Goal: Find specific page/section: Find specific page/section

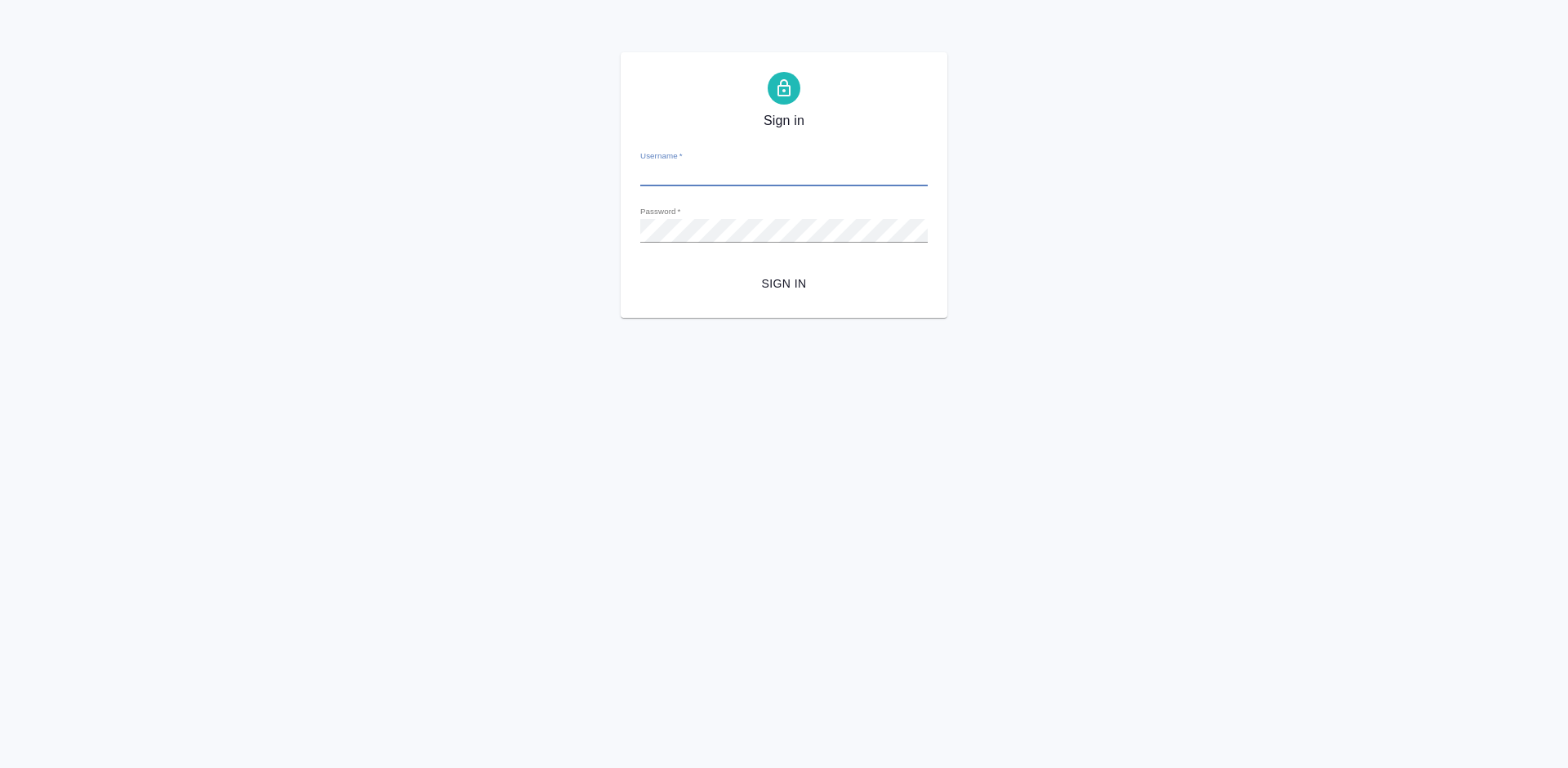
type input "[EMAIL_ADDRESS][DOMAIN_NAME]"
click at [864, 172] on input "[EMAIL_ADDRESS][DOMAIN_NAME]" at bounding box center [784, 175] width 287 height 23
drag, startPoint x: 769, startPoint y: 171, endPoint x: 620, endPoint y: 171, distance: 149.0
click at [620, 171] on div "Sign in Username   * erlam838@gmail.com Password   * urlPath   * /tariffs-vendo…" at bounding box center [784, 185] width 327 height 265
type input "a.lazareva@awatera.com"
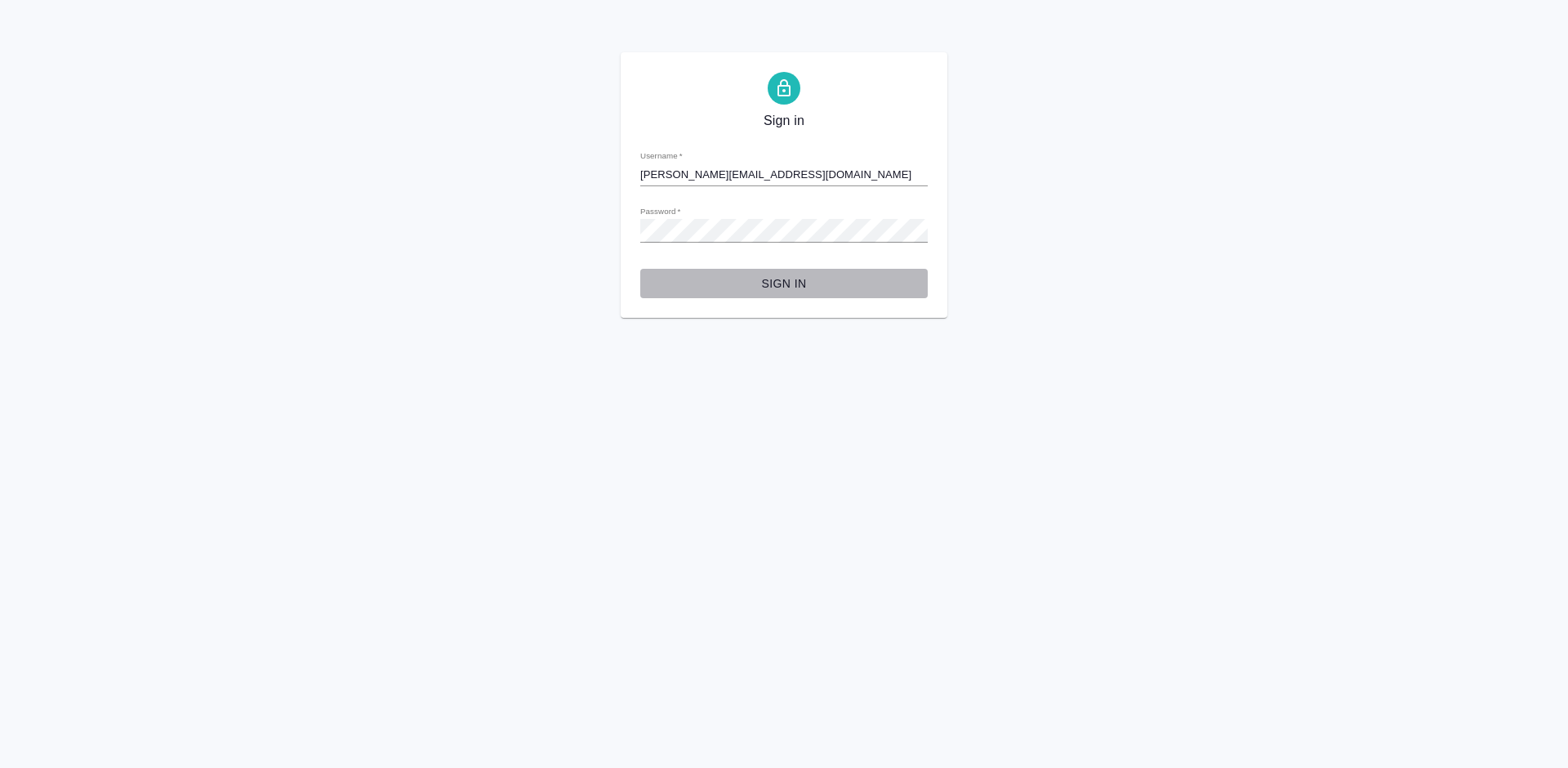
click at [781, 278] on span "Sign in" at bounding box center [784, 284] width 262 height 20
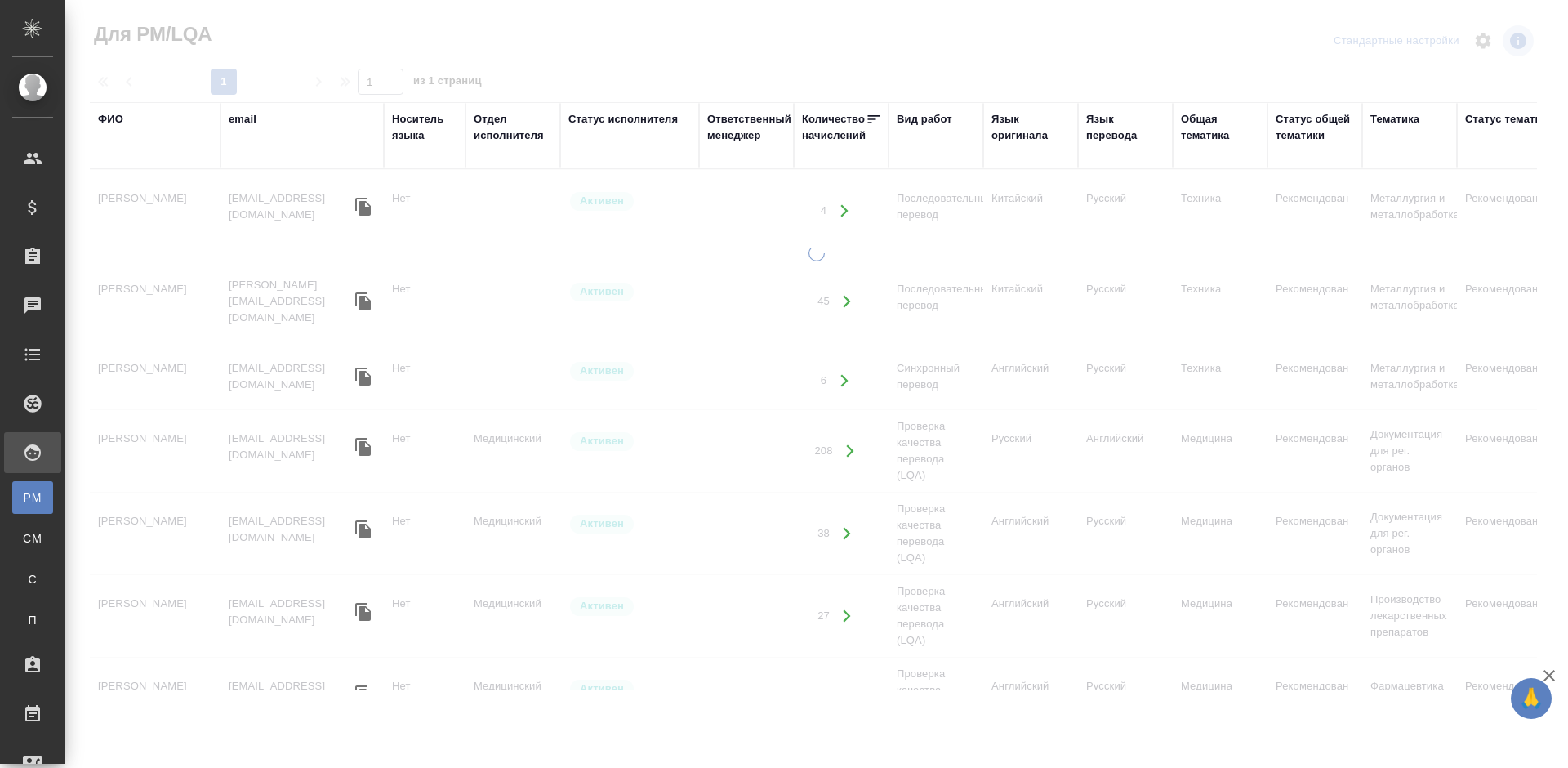
click at [117, 121] on div "ФИО" at bounding box center [110, 119] width 26 height 16
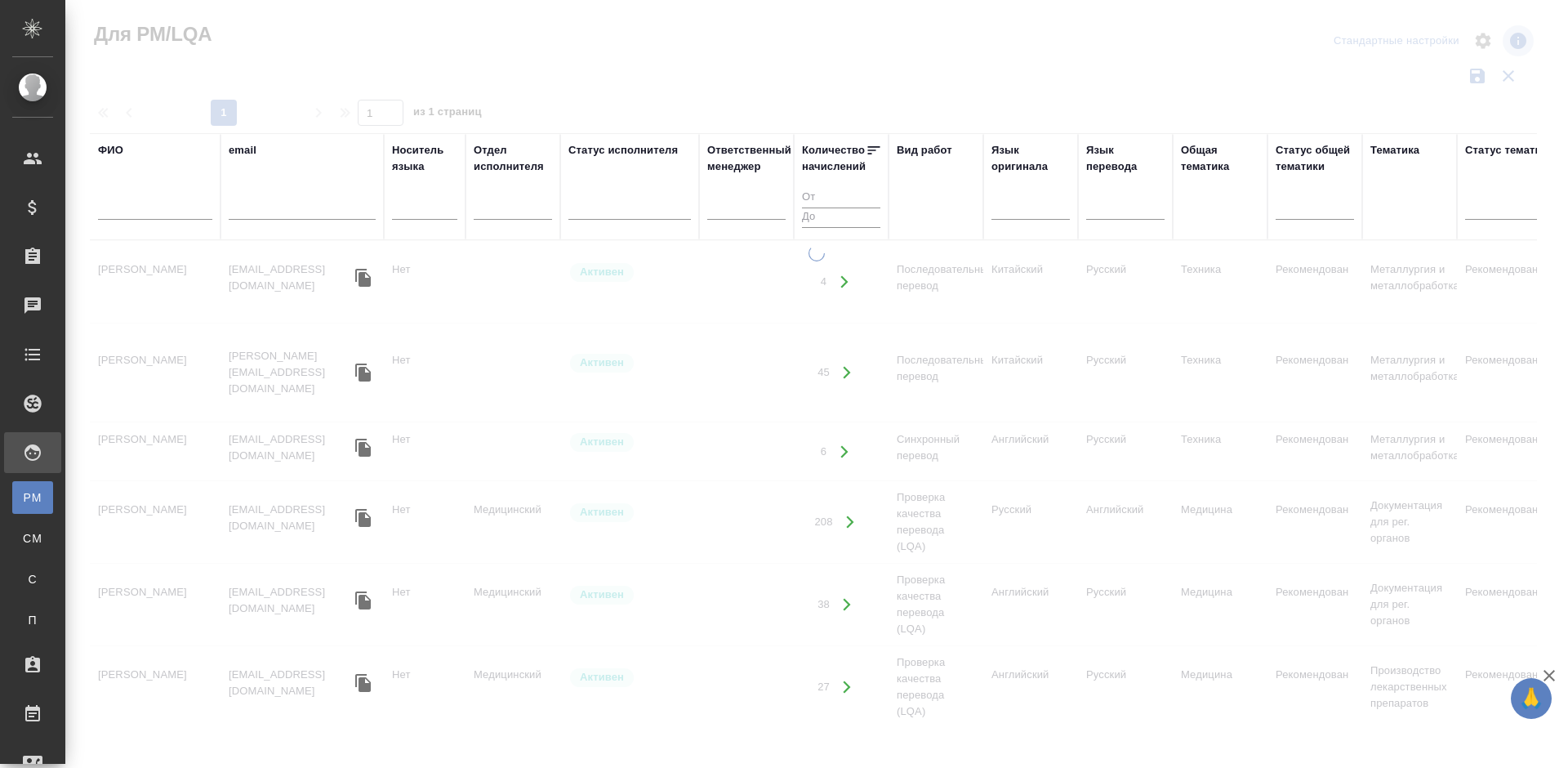
click at [163, 205] on input "text" at bounding box center [155, 209] width 114 height 20
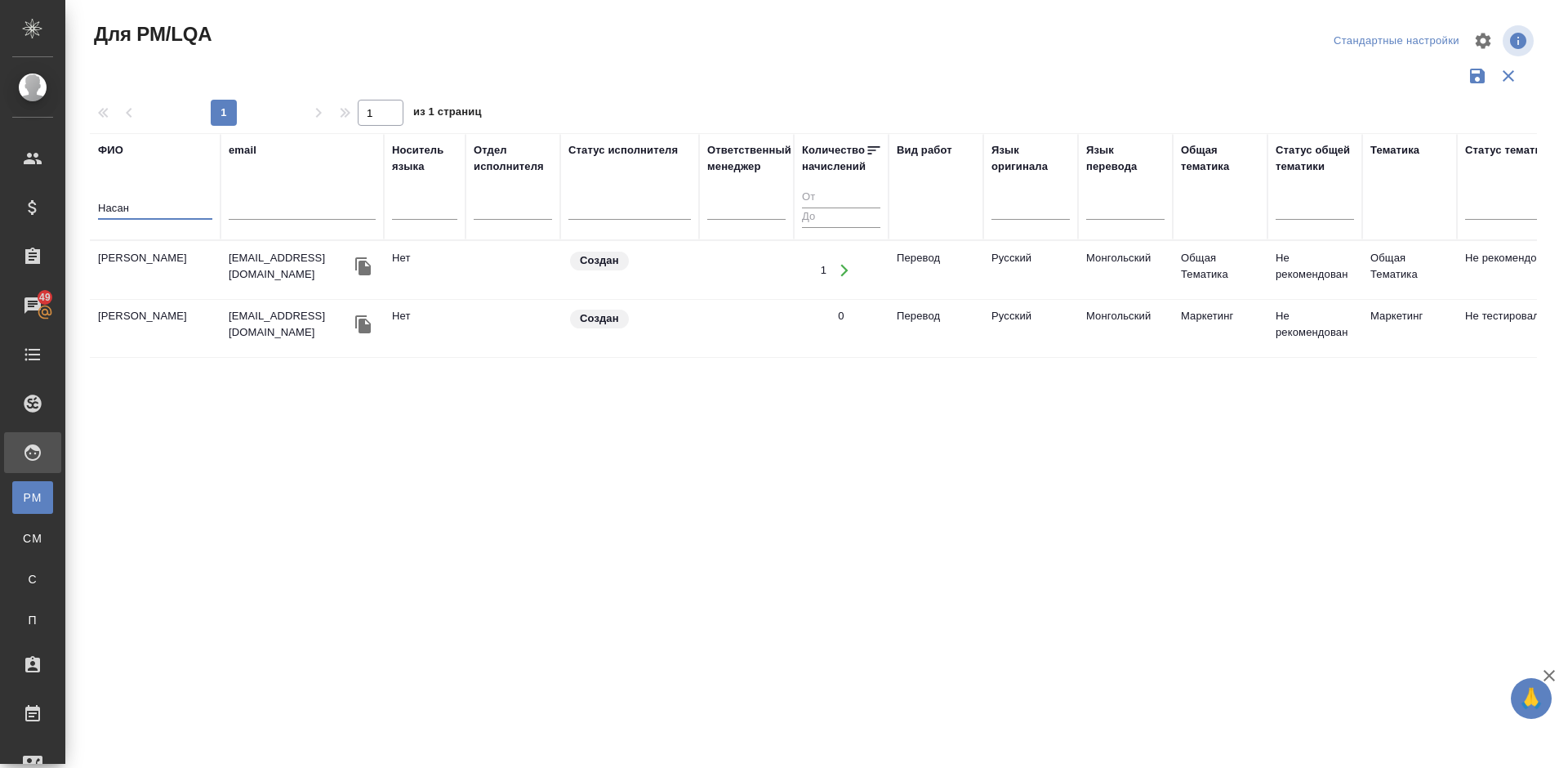
type input "Насан"
click at [195, 270] on td "Жаргалсайхан Насанхуу" at bounding box center [156, 270] width 131 height 57
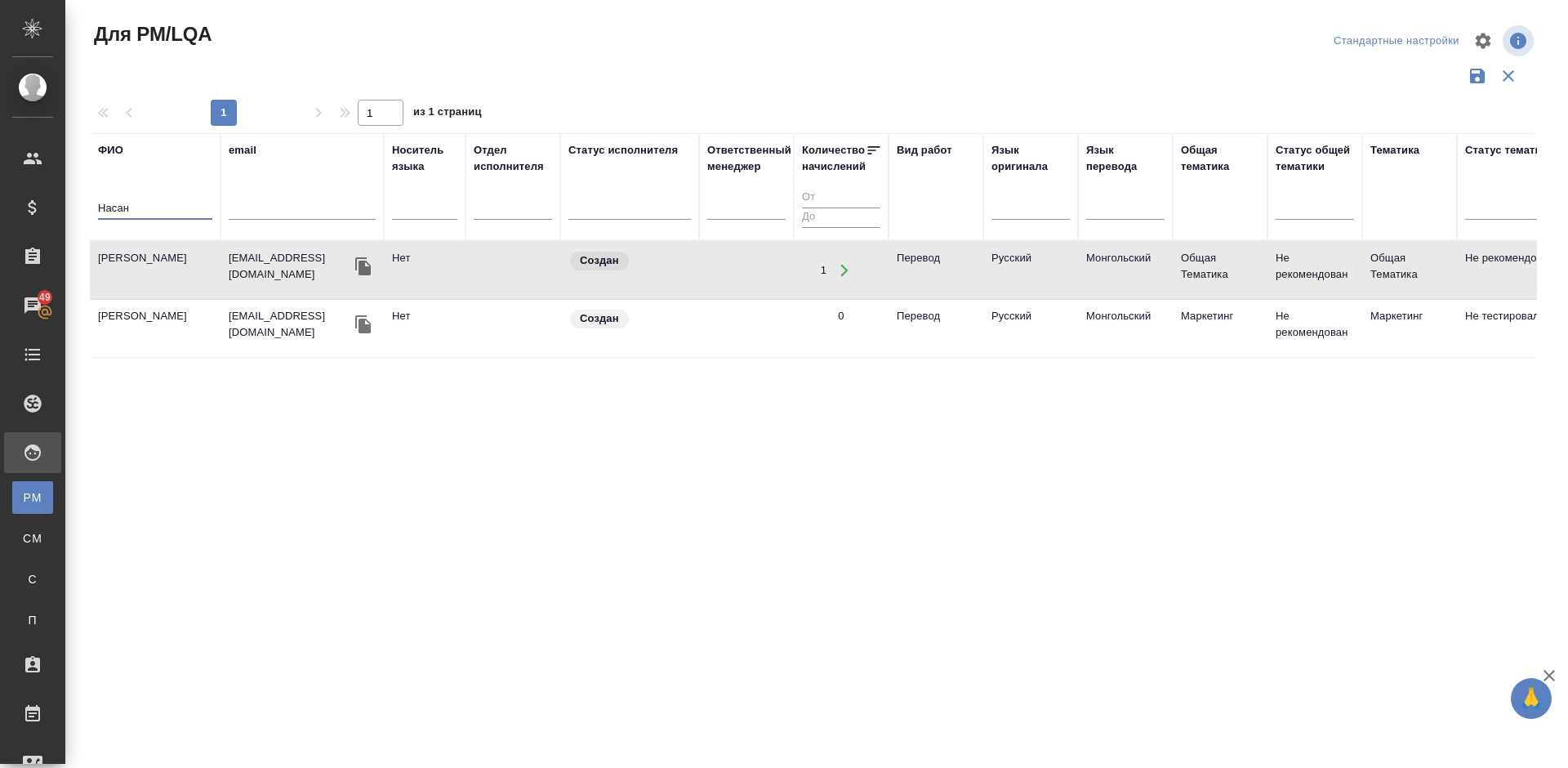
drag, startPoint x: 133, startPoint y: 205, endPoint x: 70, endPoint y: 206, distance: 63.0
click at [70, 206] on div "Для PM/LQA Стандартные настройки 1 1 из 1 страниц ФИО Насан email Носитель язык…" at bounding box center [817, 365] width 1503 height 730
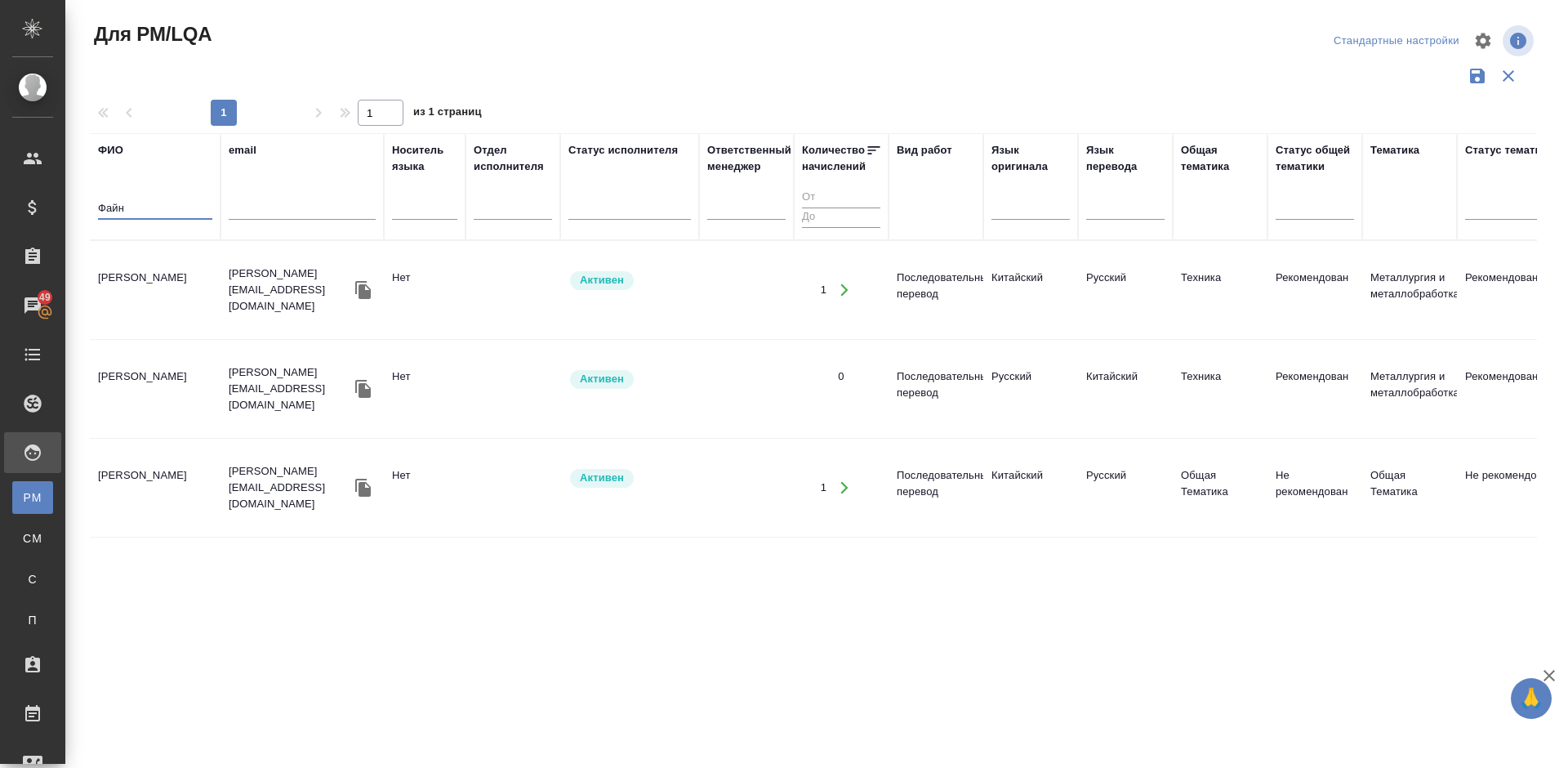
type input "Файн"
click at [175, 285] on td "[PERSON_NAME]" at bounding box center [156, 290] width 131 height 57
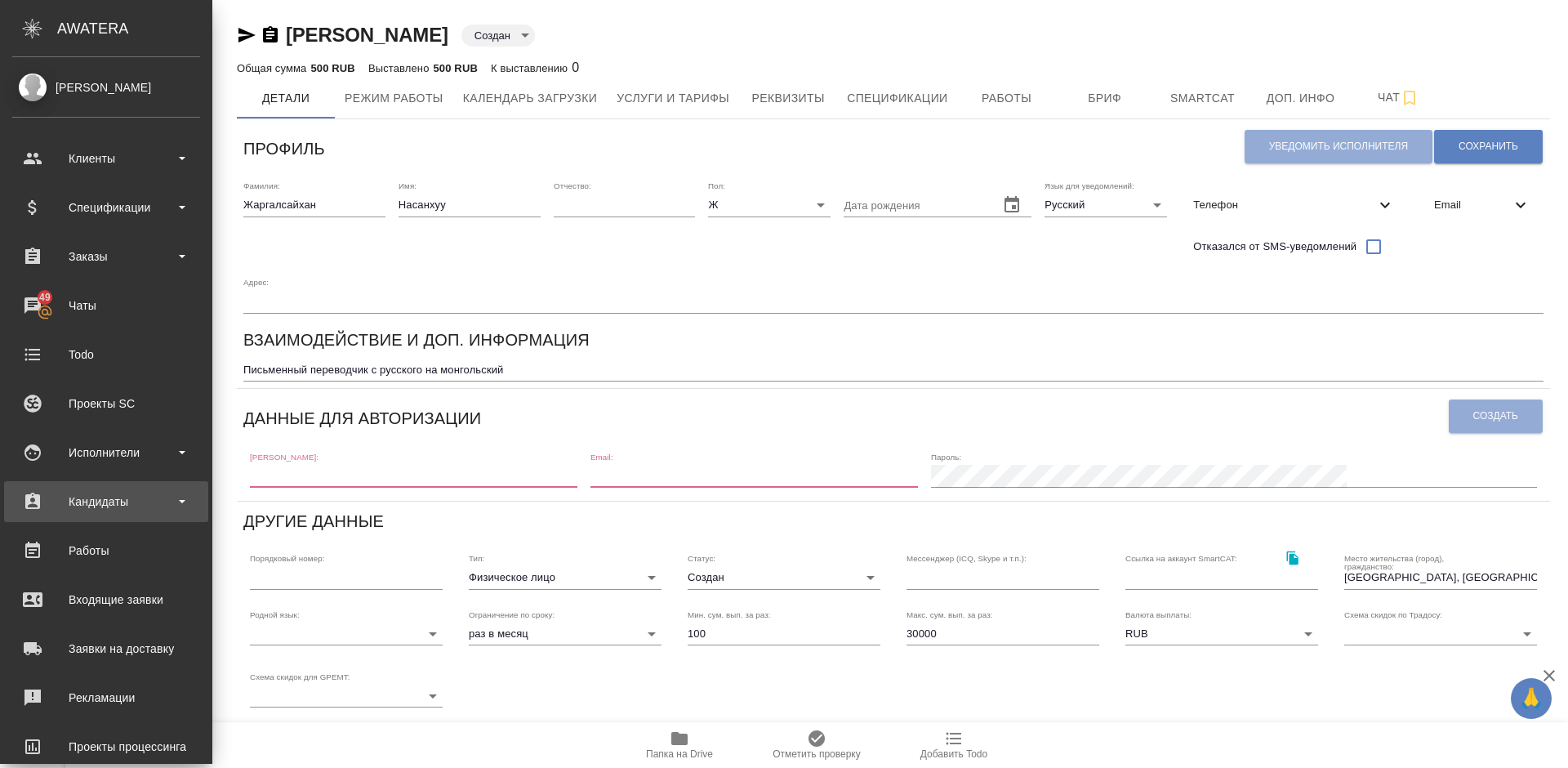
click at [126, 499] on div "Кандидаты" at bounding box center [106, 502] width 188 height 25
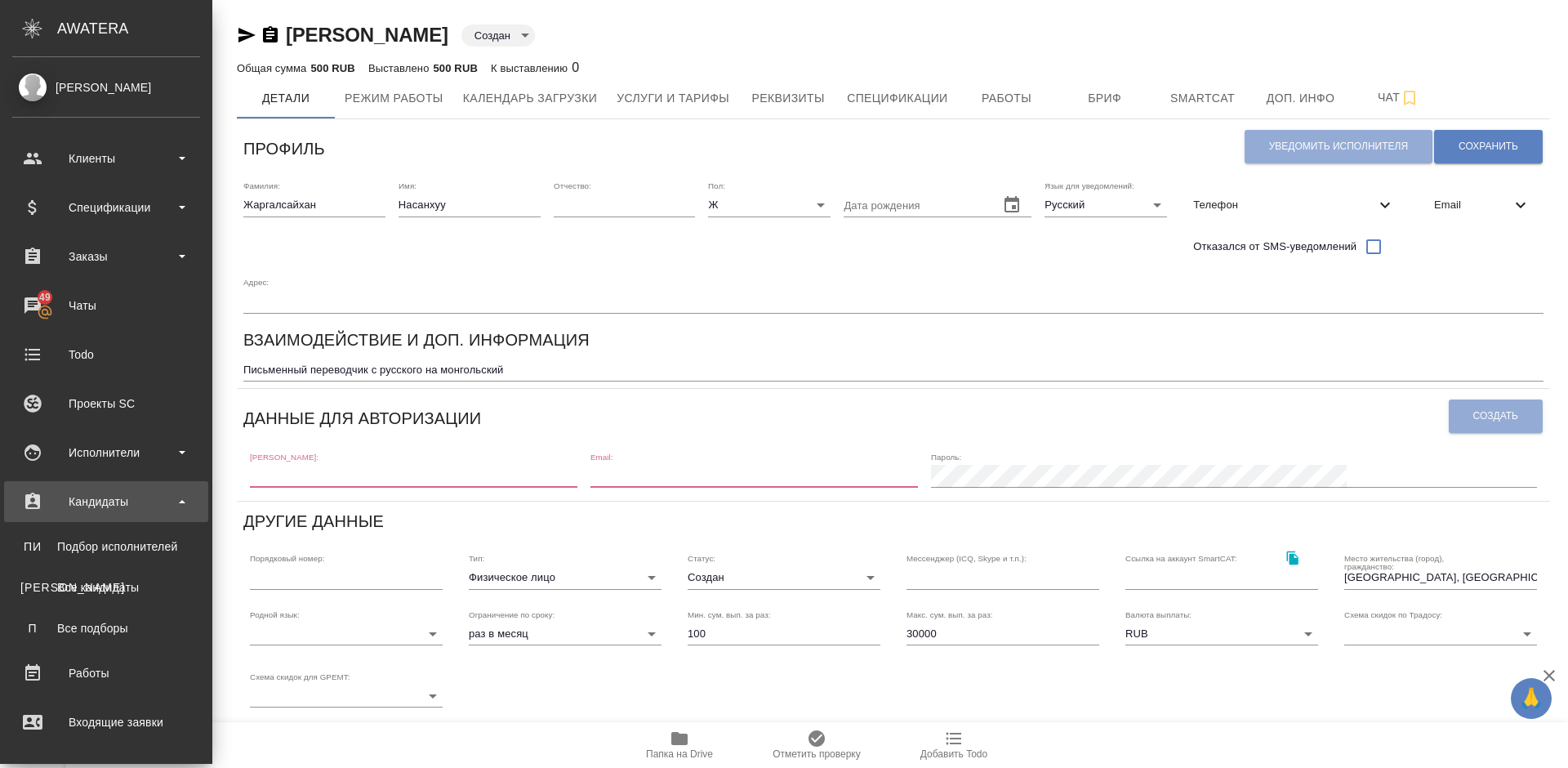
click at [154, 495] on div "Кандидаты" at bounding box center [106, 502] width 188 height 25
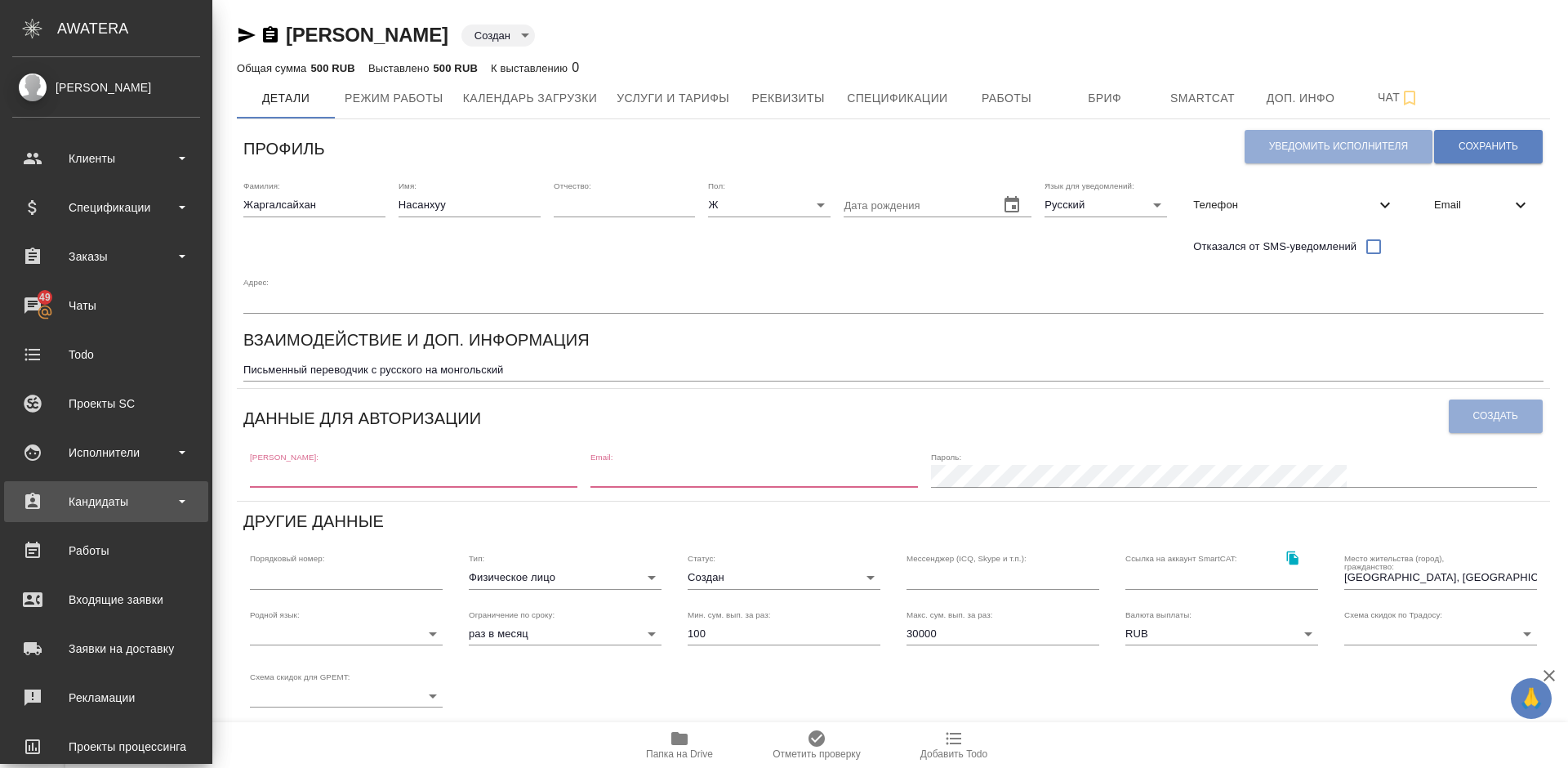
click at [135, 495] on div "Кандидаты" at bounding box center [106, 502] width 188 height 25
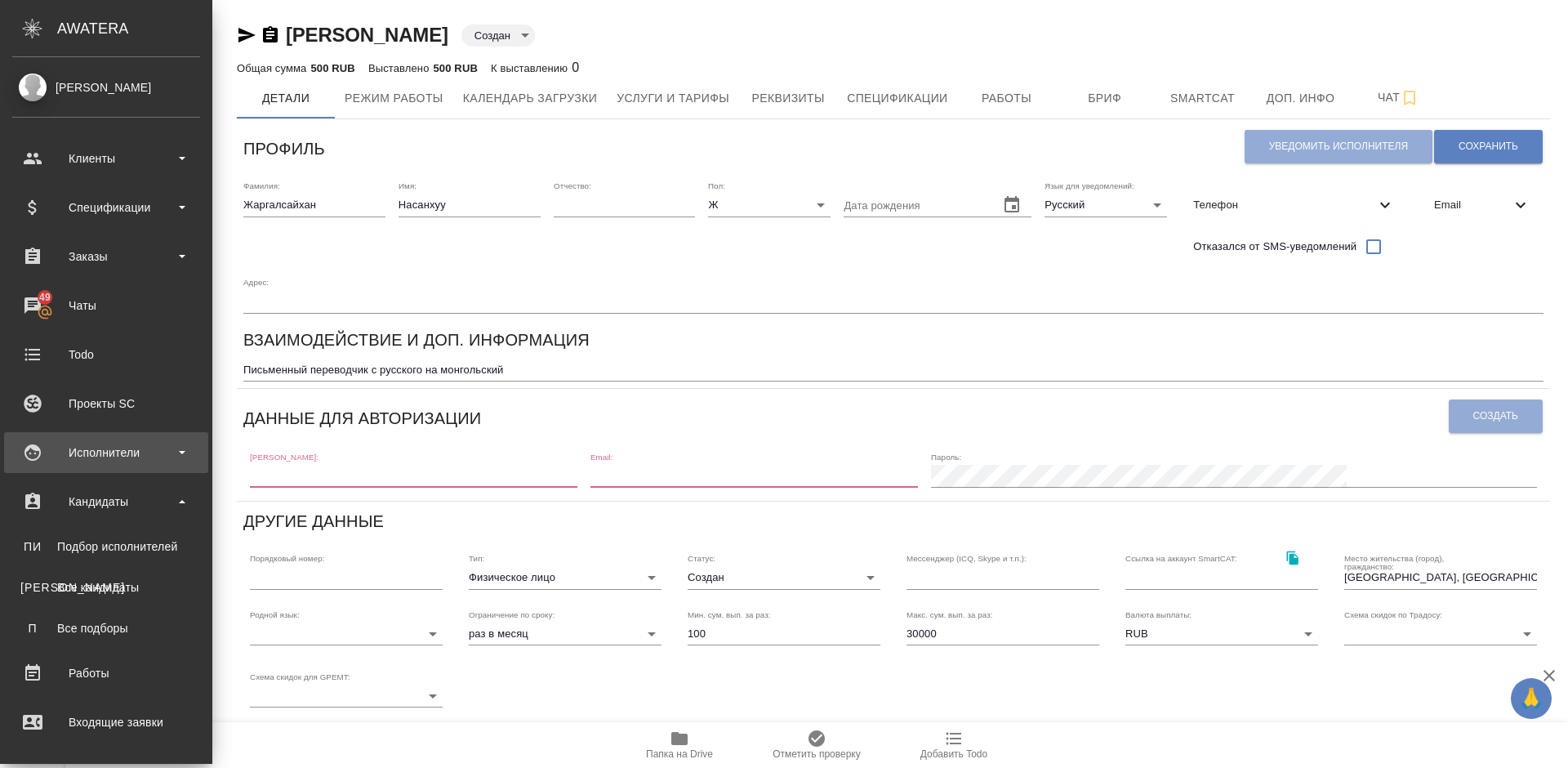
click at [136, 457] on div "Исполнители" at bounding box center [106, 452] width 188 height 25
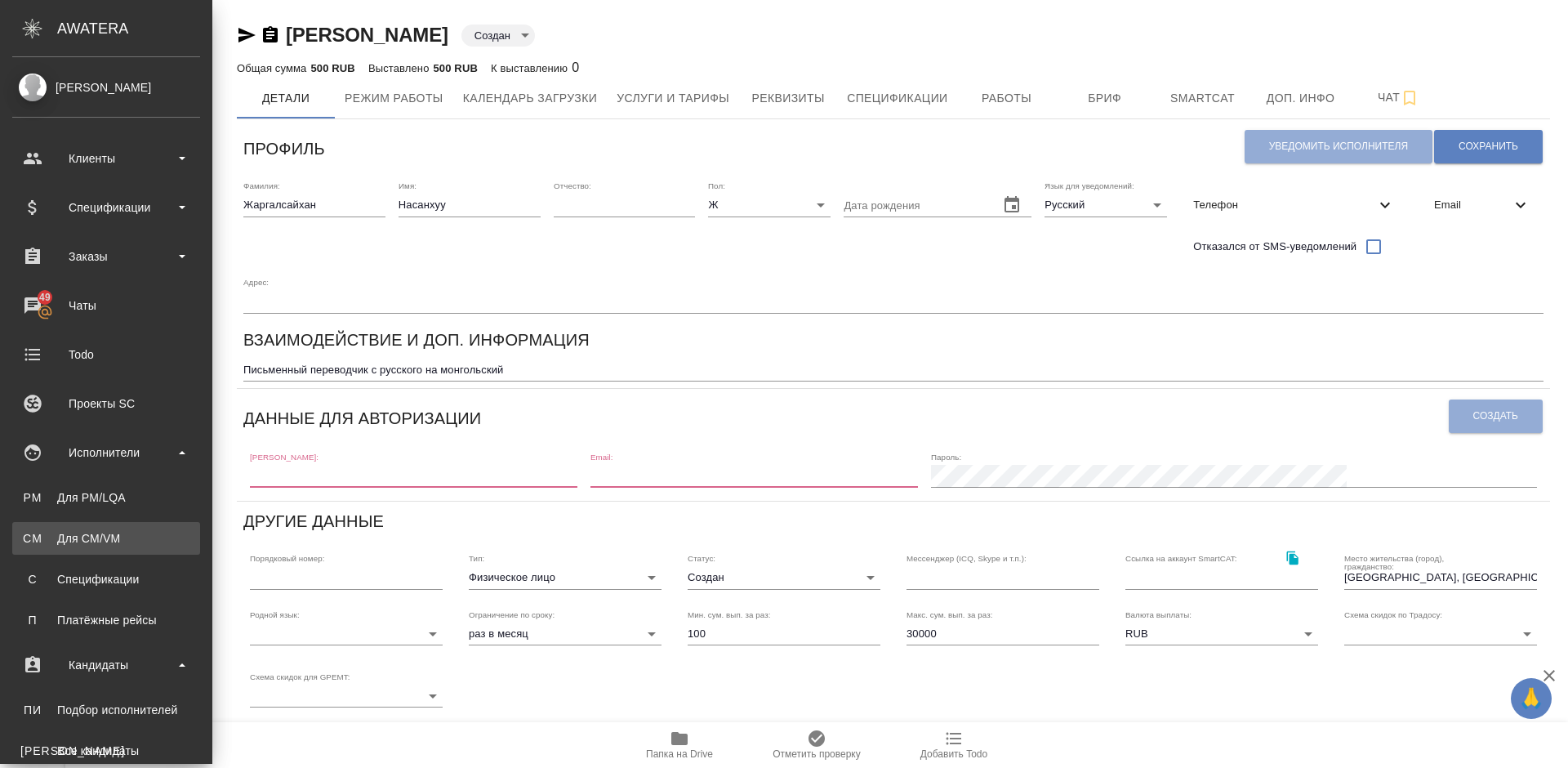
click at [144, 533] on div "Для CM/VM" at bounding box center [106, 538] width 171 height 16
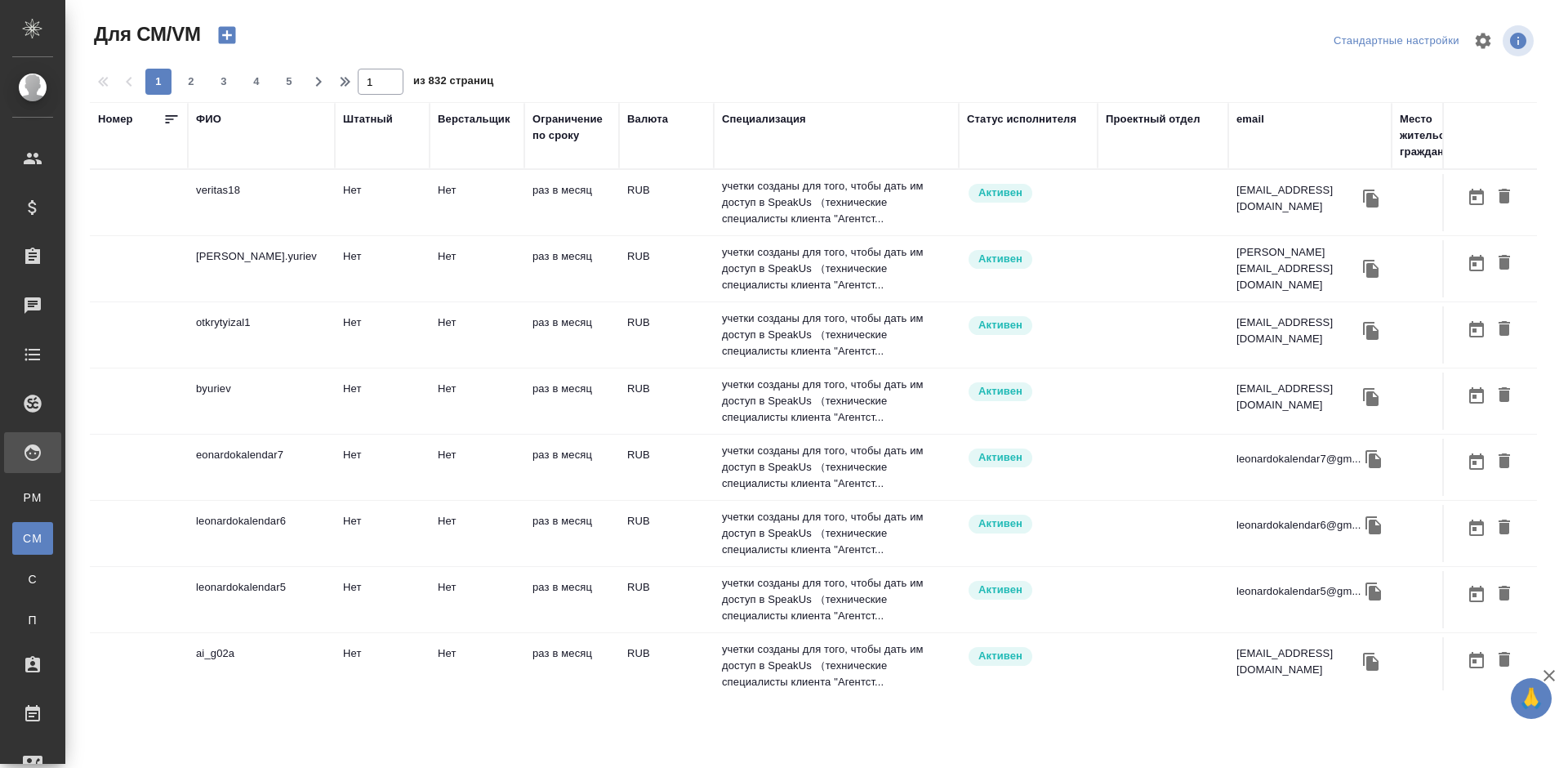
click at [217, 119] on div "ФИО" at bounding box center [209, 119] width 26 height 16
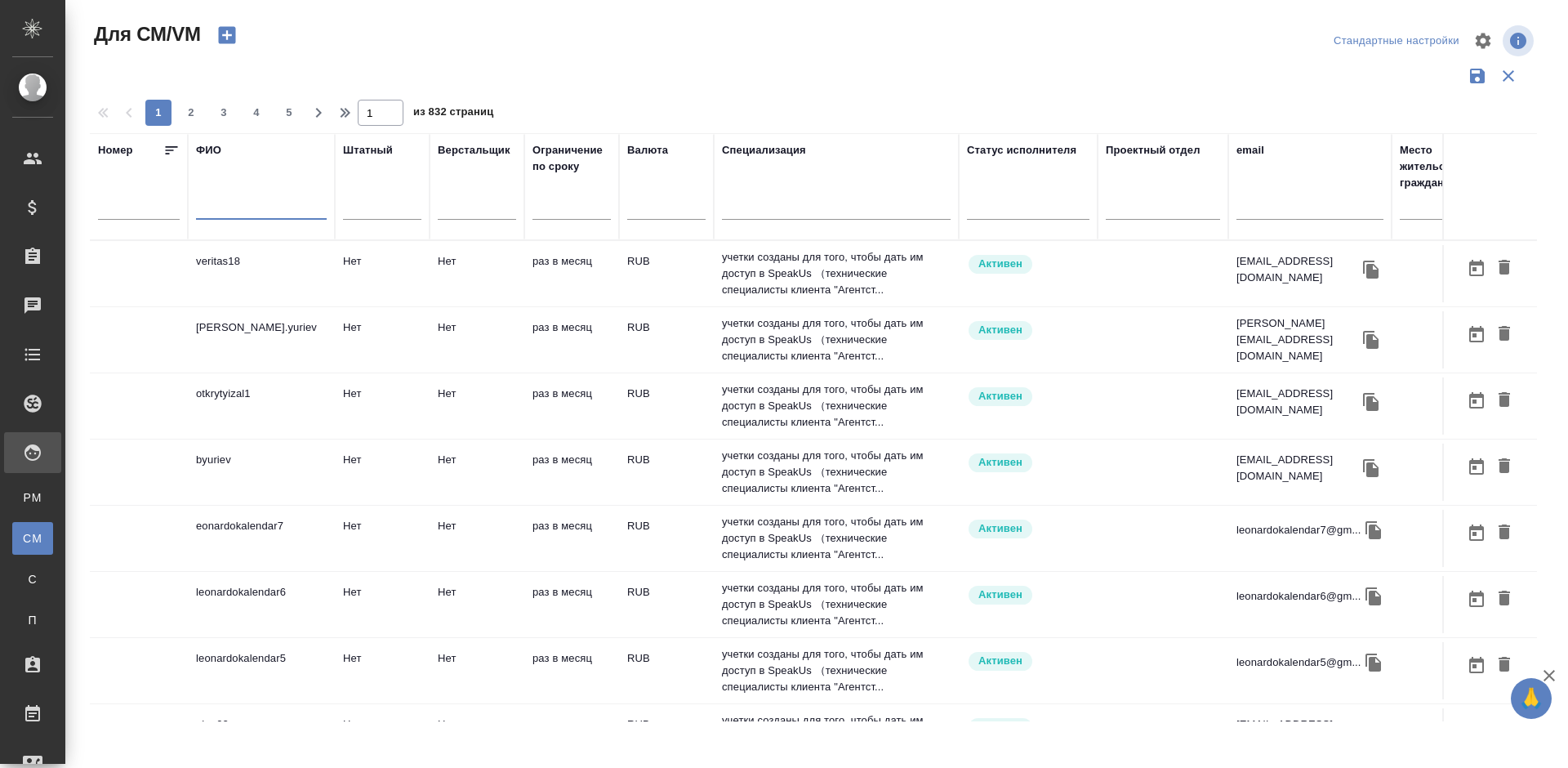
click at [257, 207] on input "text" at bounding box center [262, 209] width 131 height 20
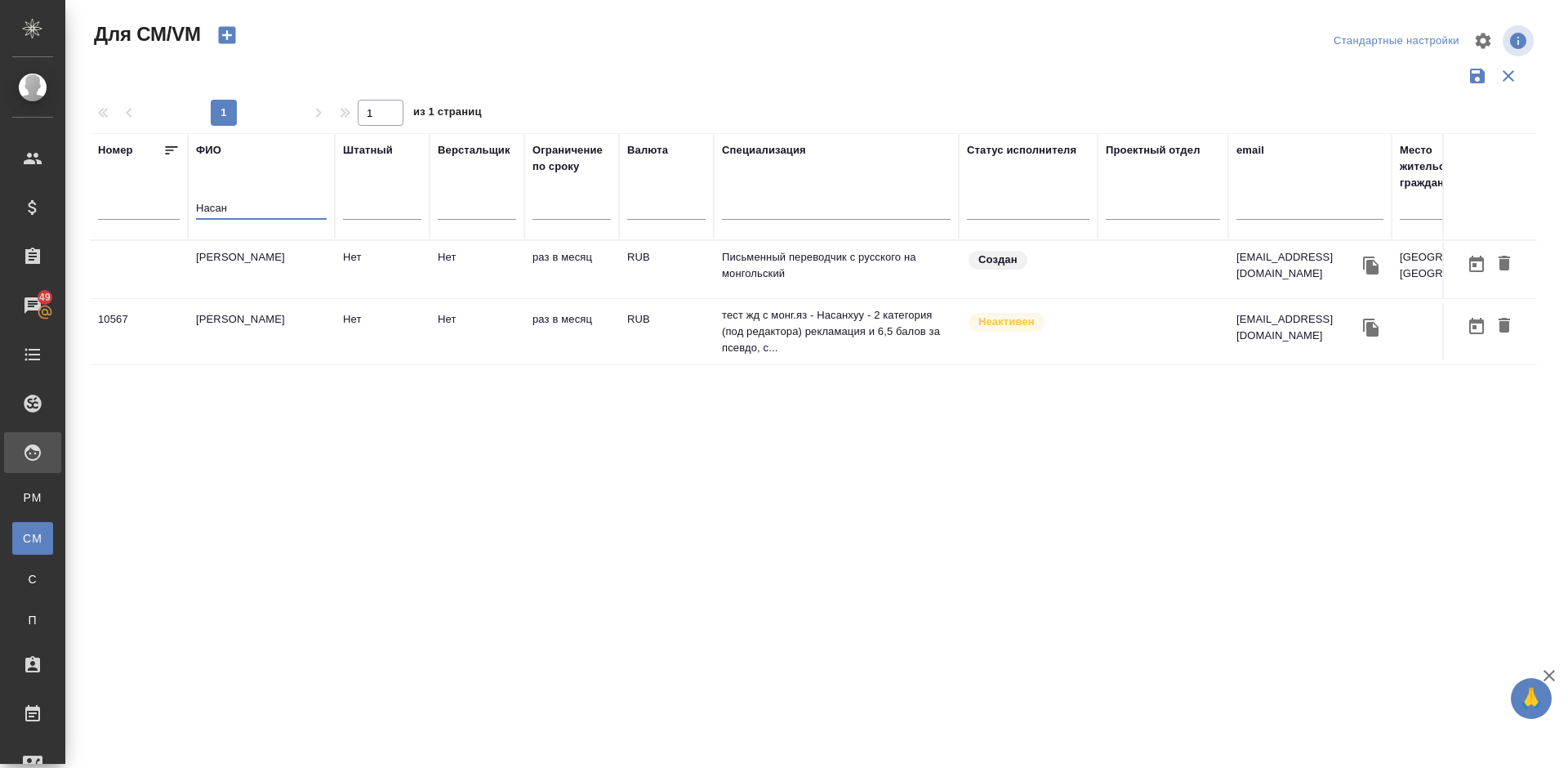
type input "Насан"
click at [301, 341] on td "Жаргалсайхан Насанхуу" at bounding box center [262, 331] width 147 height 57
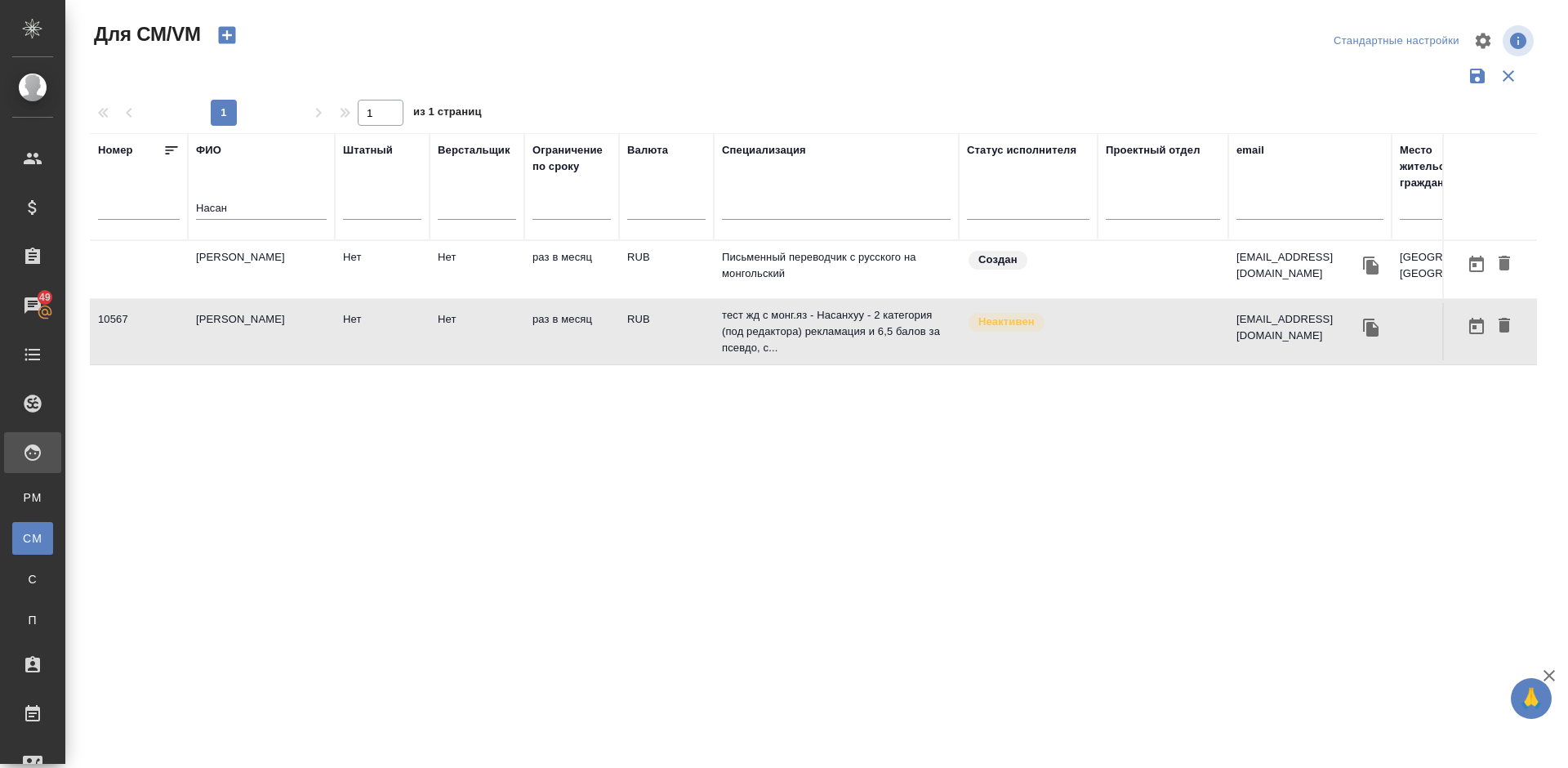
click at [292, 277] on td "Жаргалсайхан Насанхуу" at bounding box center [262, 270] width 147 height 57
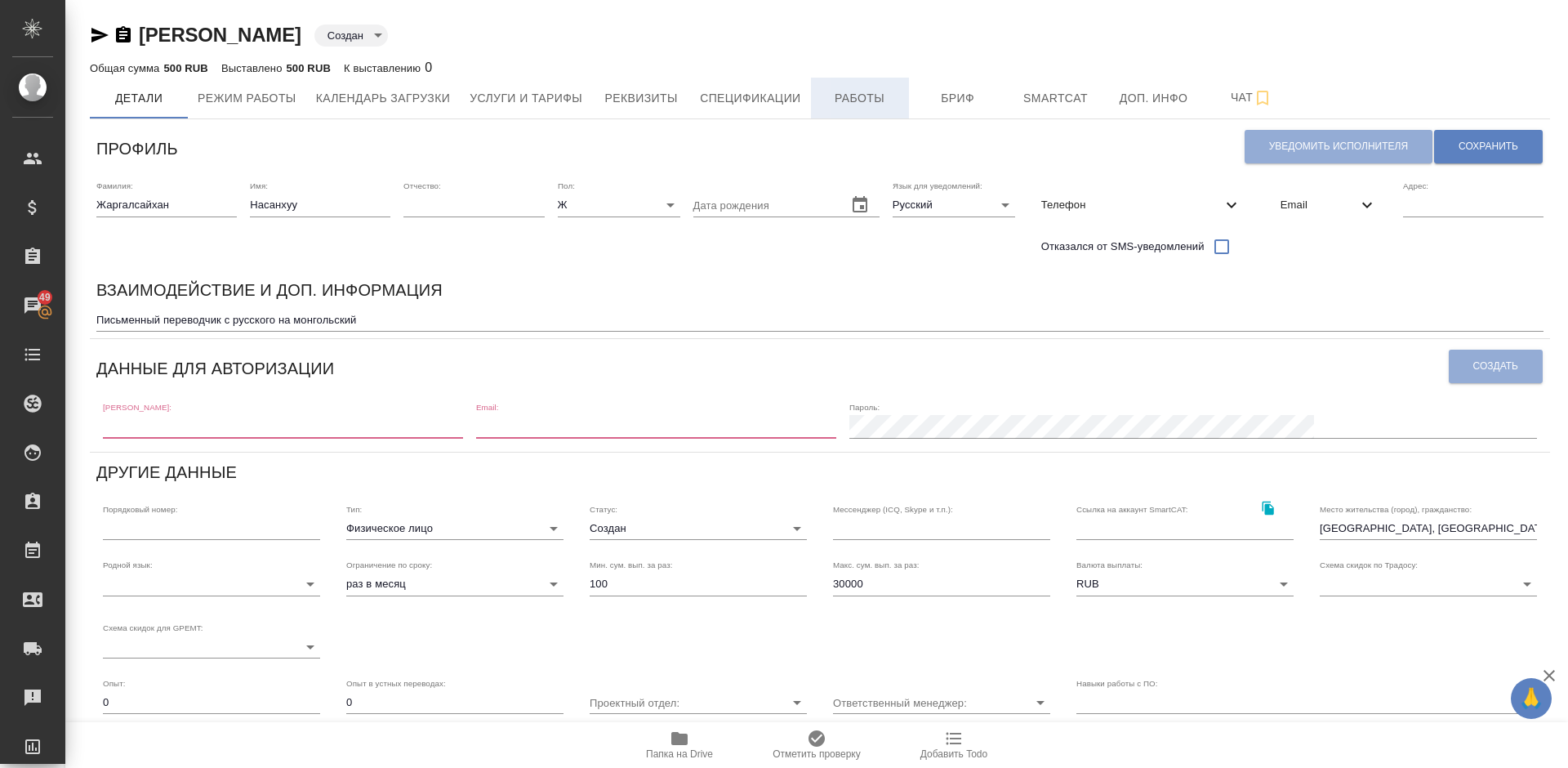
click at [844, 98] on span "Работы" at bounding box center [860, 98] width 79 height 20
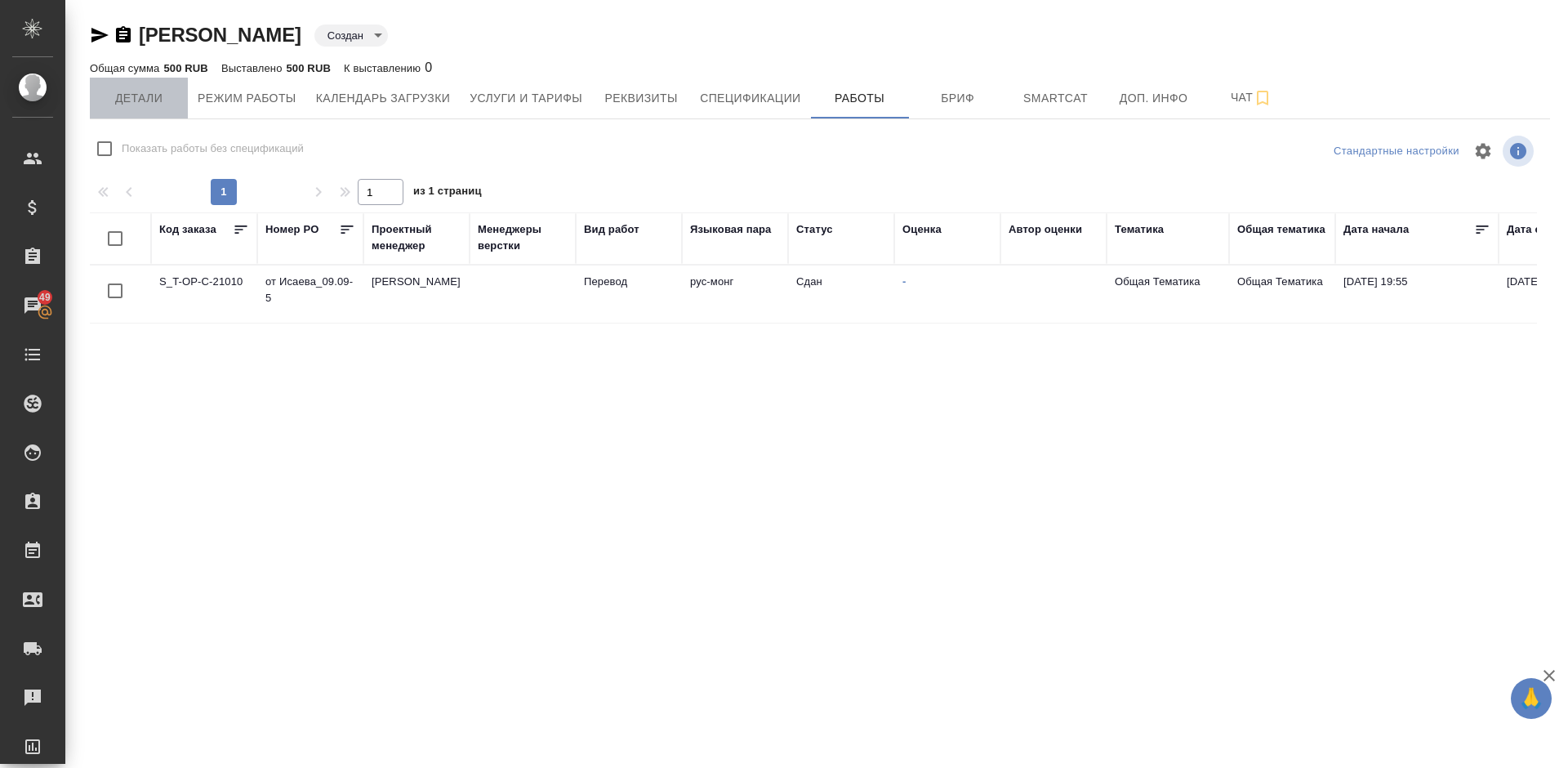
click at [151, 92] on span "Детали" at bounding box center [139, 98] width 79 height 20
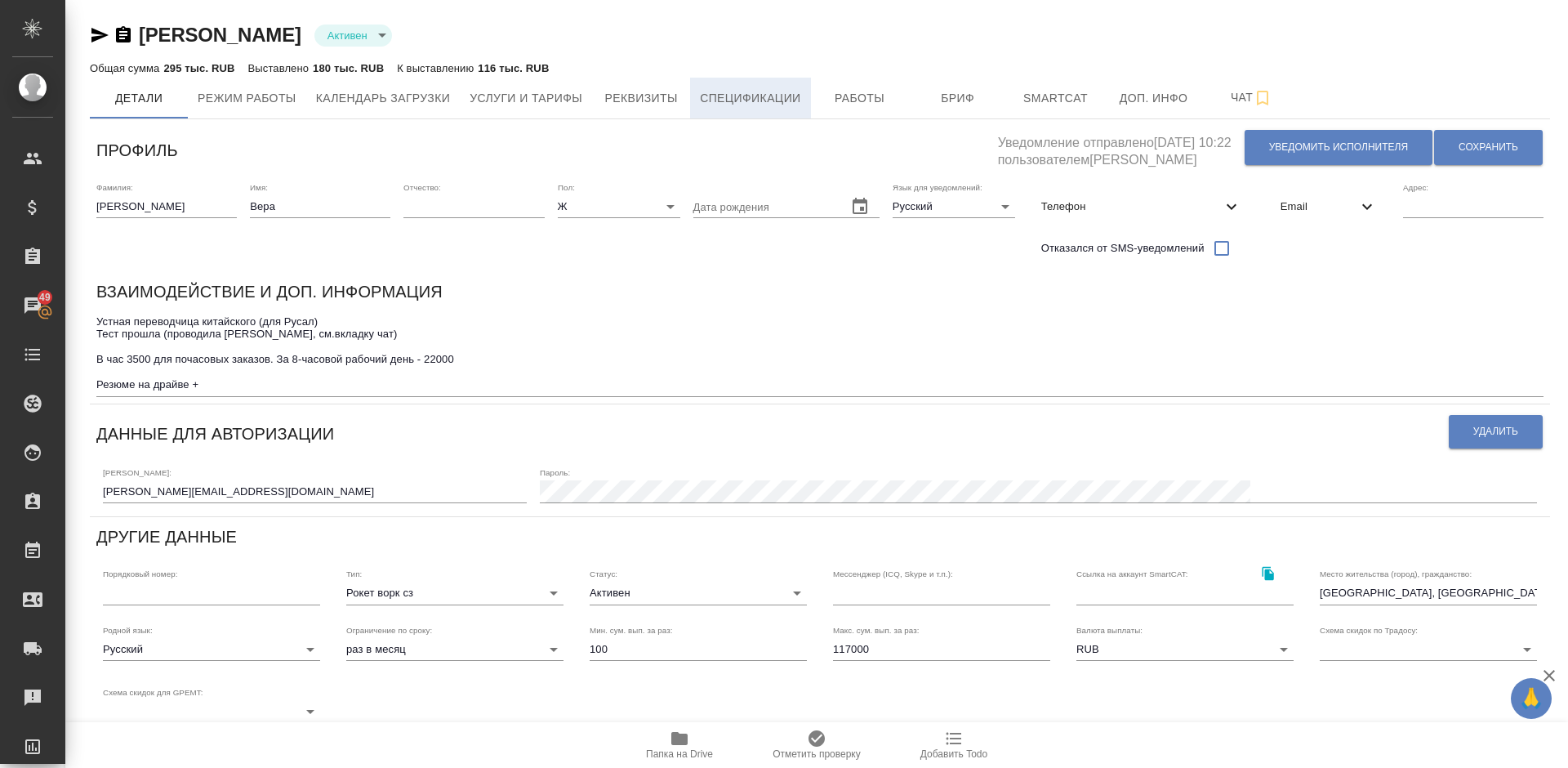
click at [768, 97] on span "Спецификации" at bounding box center [750, 98] width 101 height 20
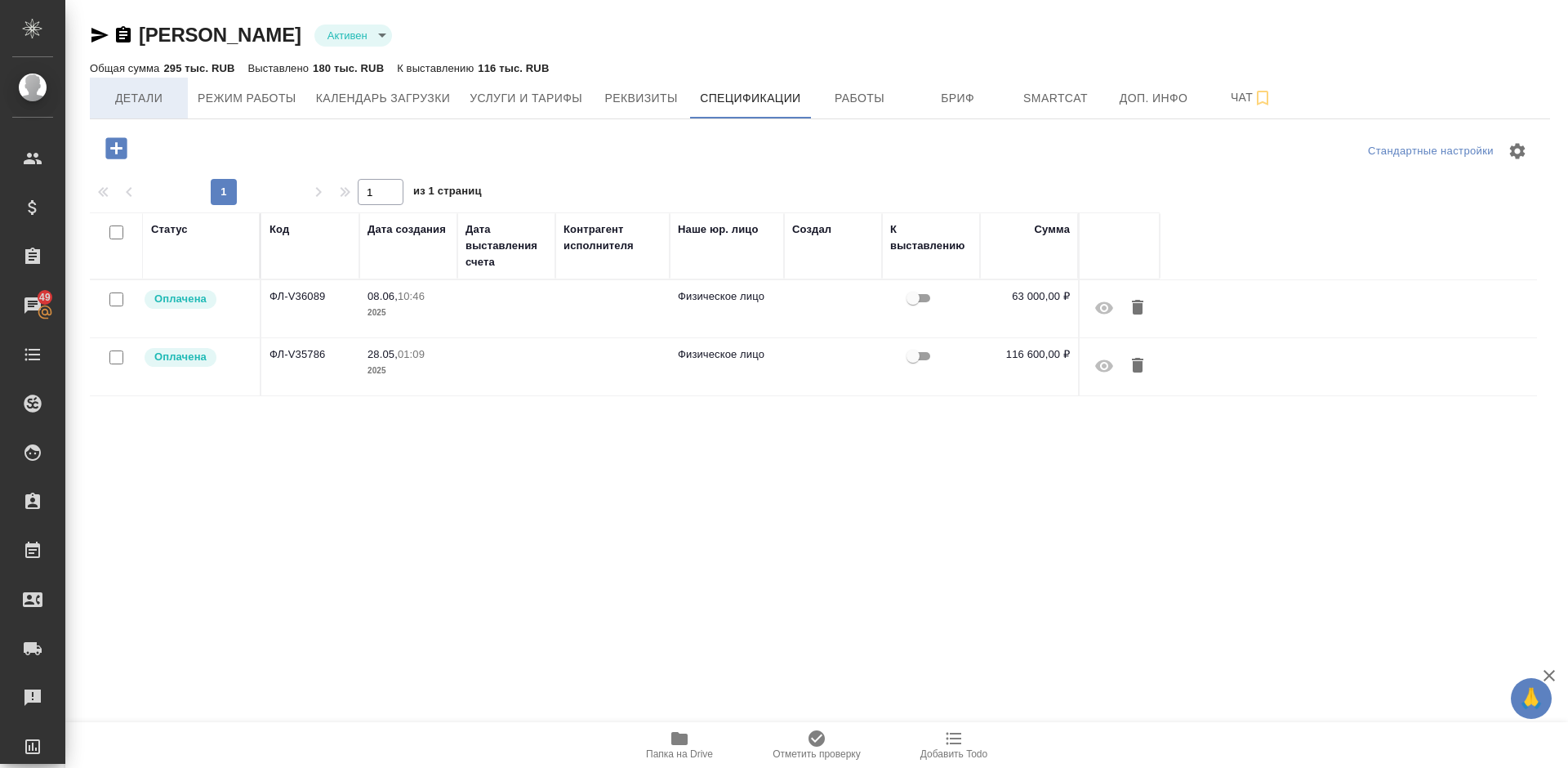
click at [164, 111] on button "Детали" at bounding box center [139, 98] width 98 height 41
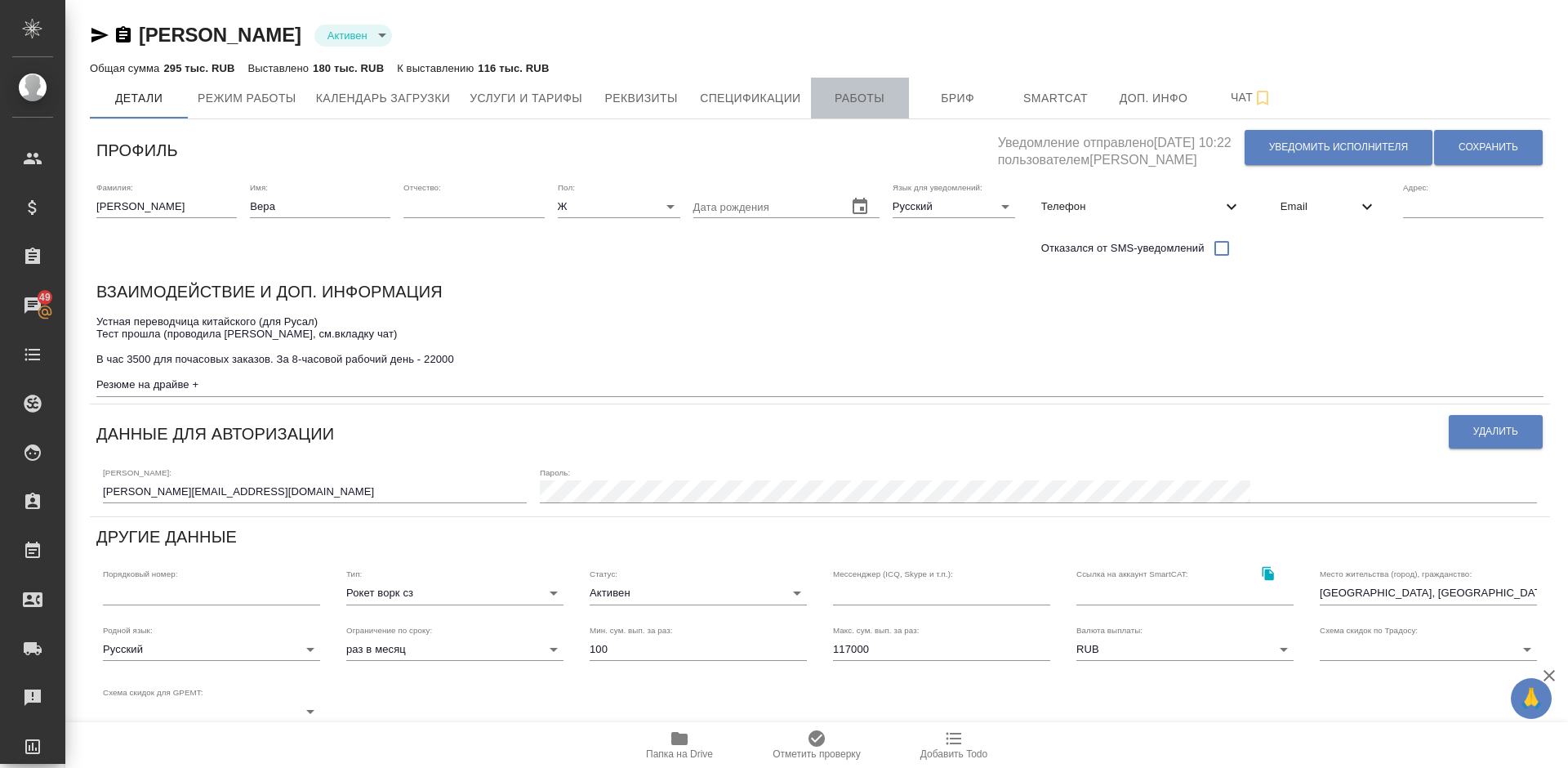
click at [878, 92] on span "Работы" at bounding box center [860, 98] width 79 height 20
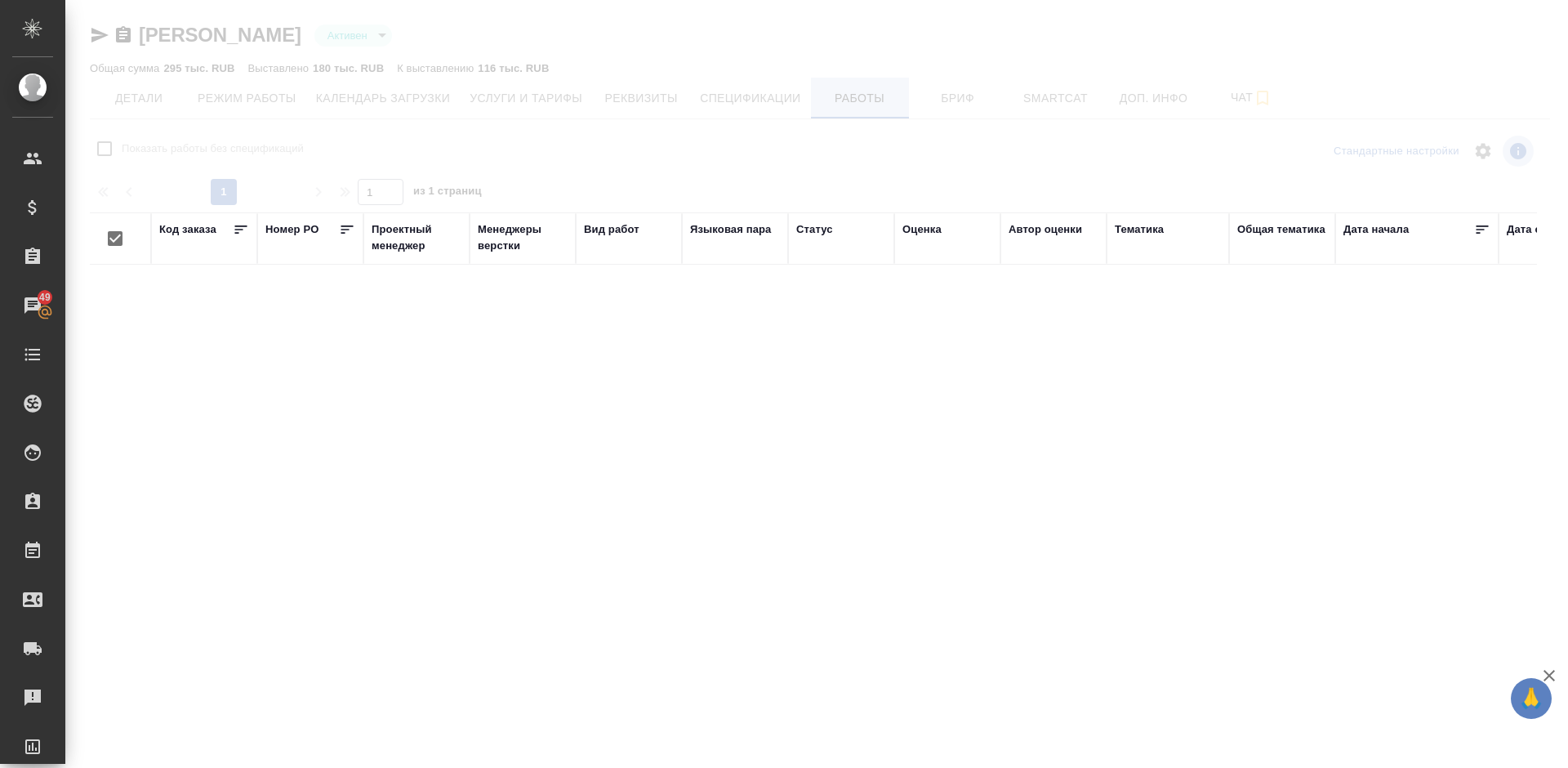
checkbox input "false"
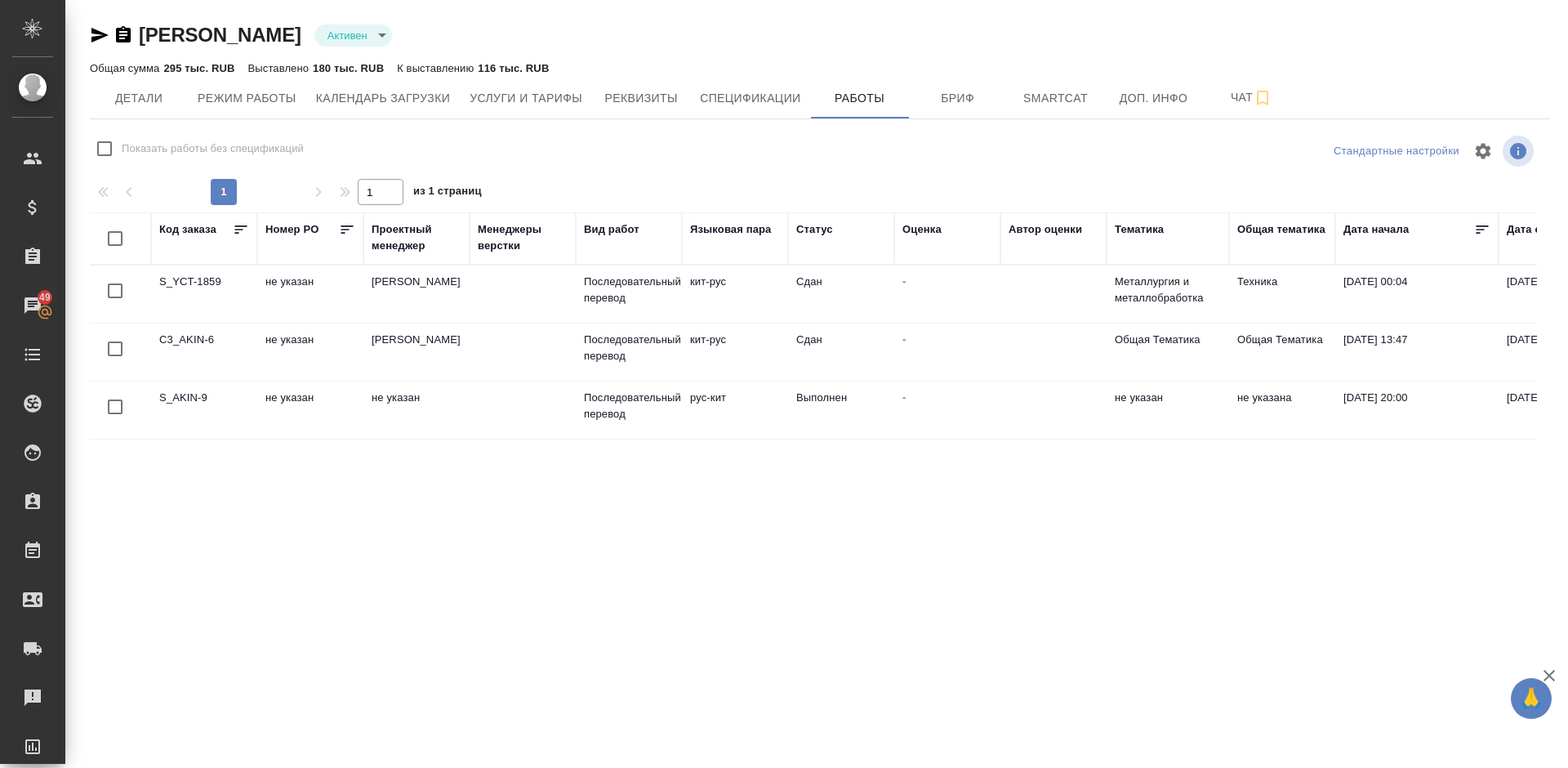
click at [222, 387] on td "S_AKIN-9" at bounding box center [204, 410] width 106 height 57
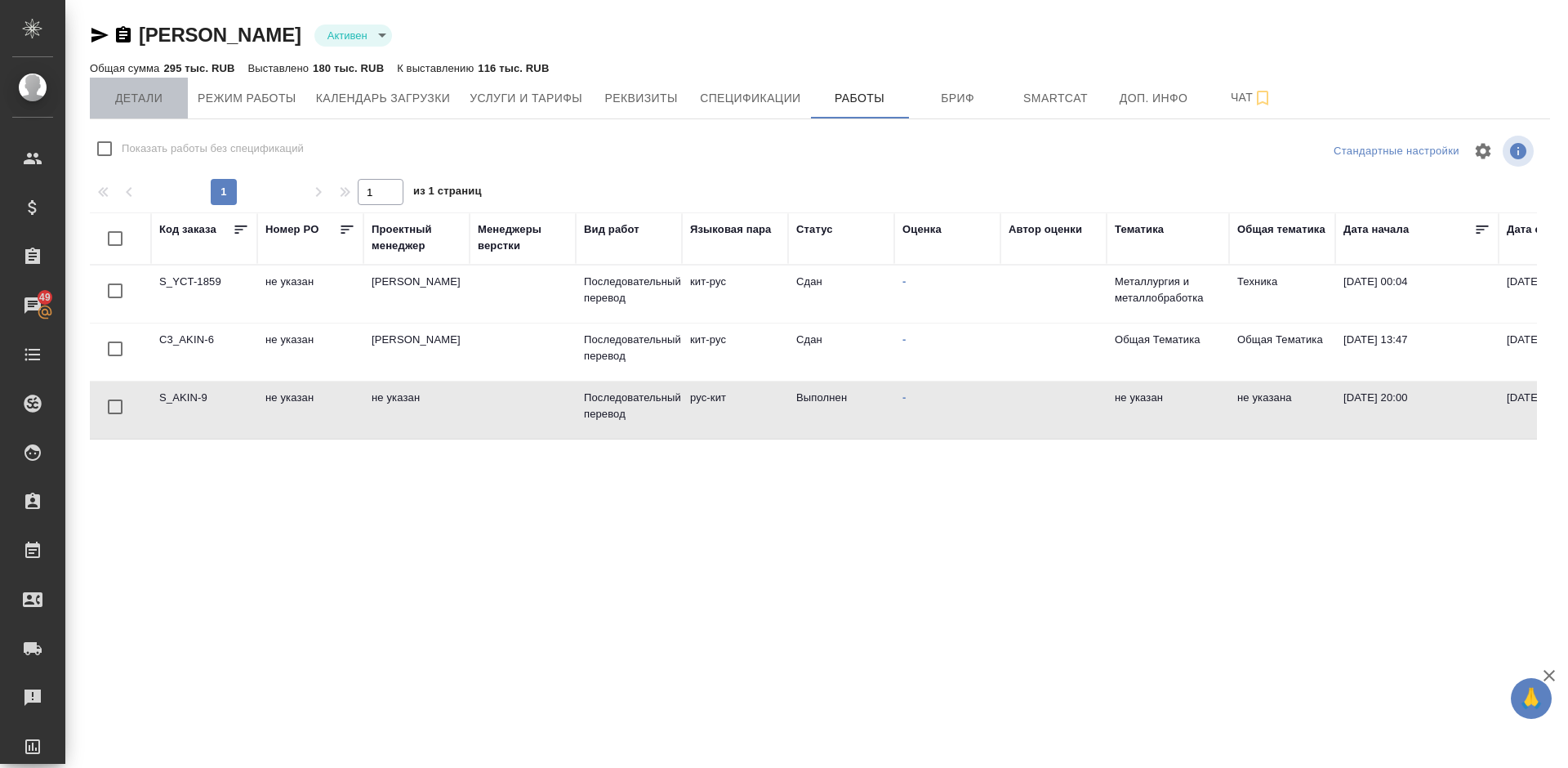
click at [145, 99] on span "Детали" at bounding box center [139, 98] width 79 height 20
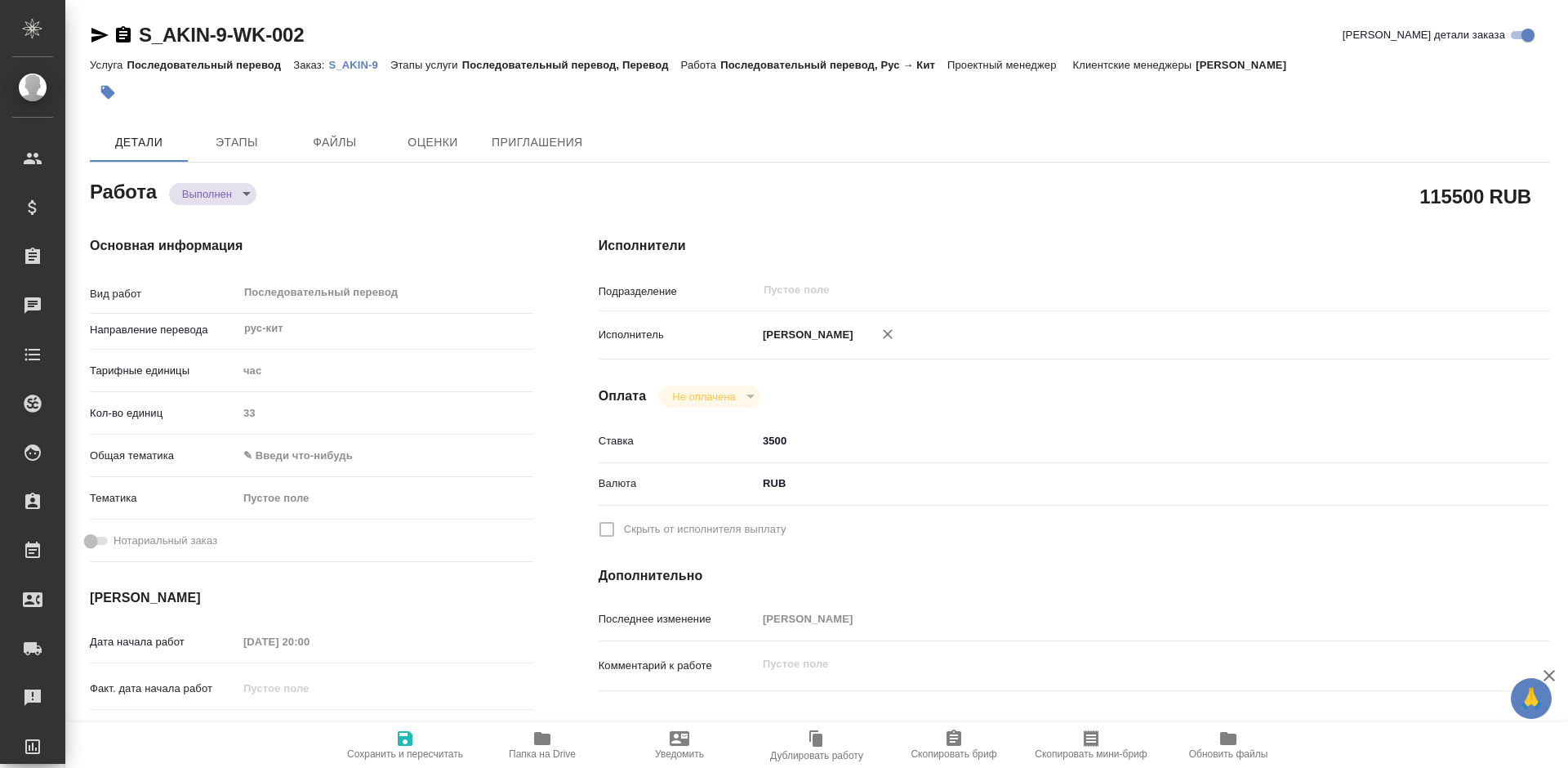
type textarea "x"
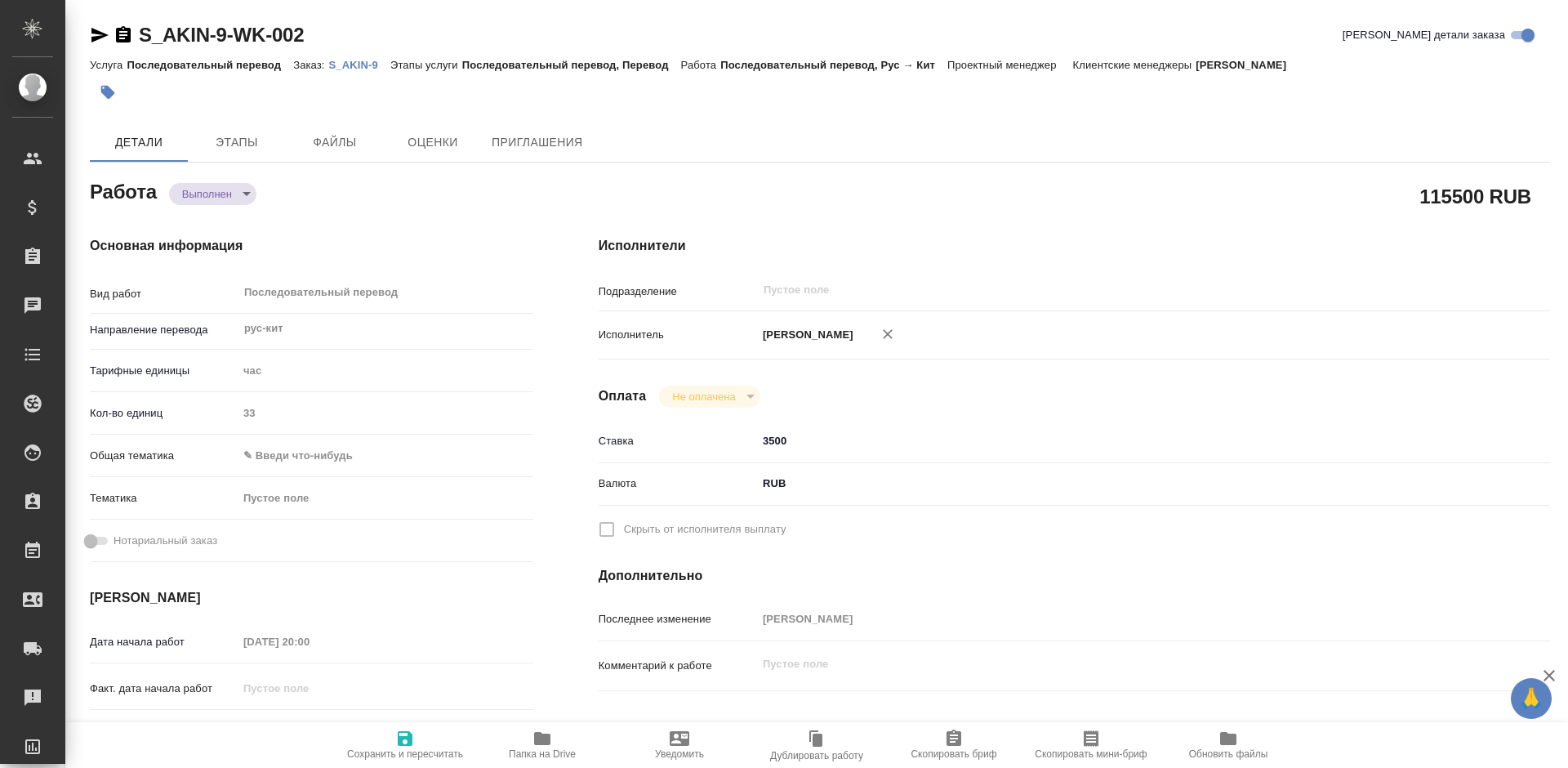
type textarea "x"
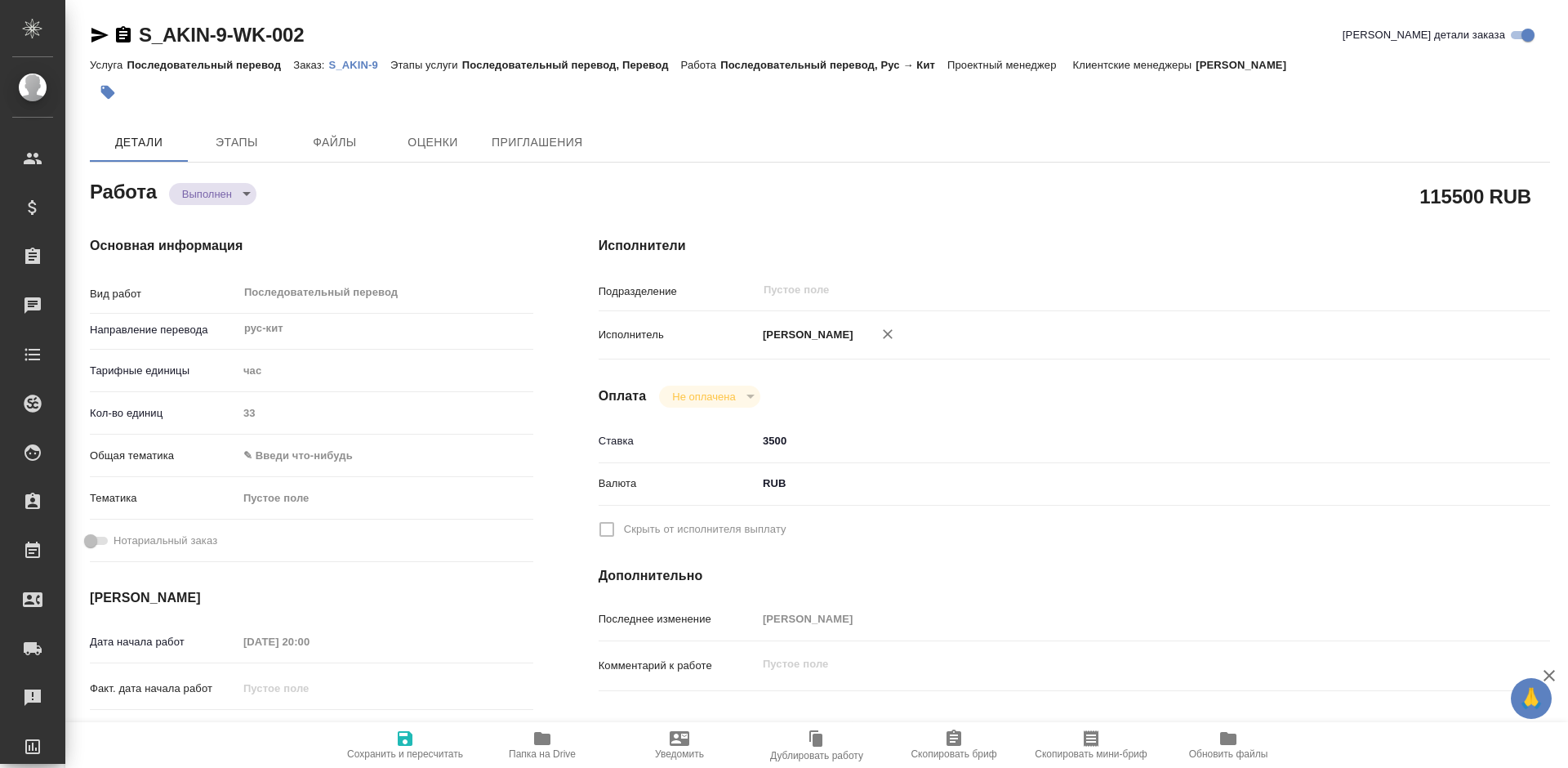
type textarea "x"
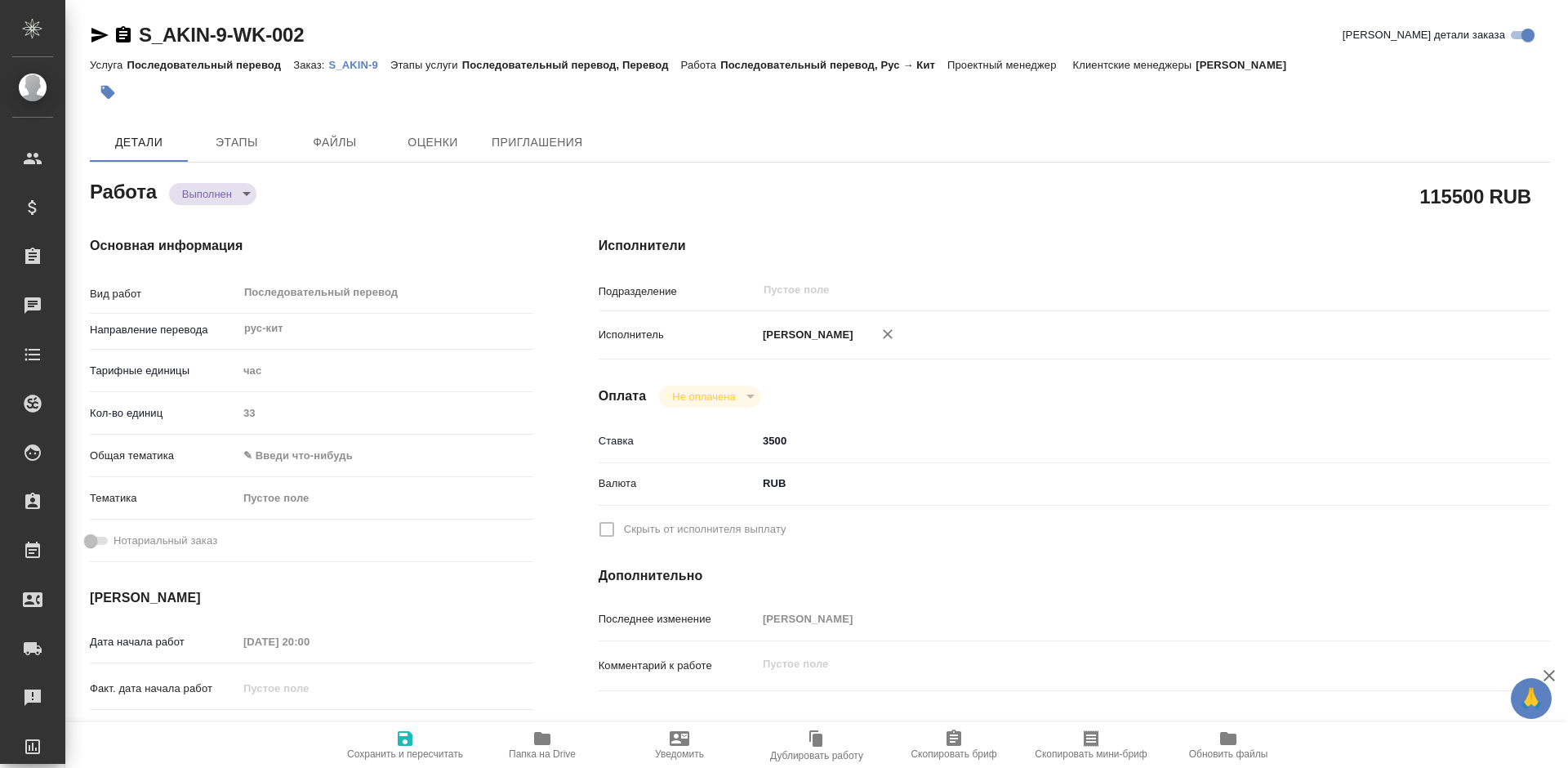
type textarea "x"
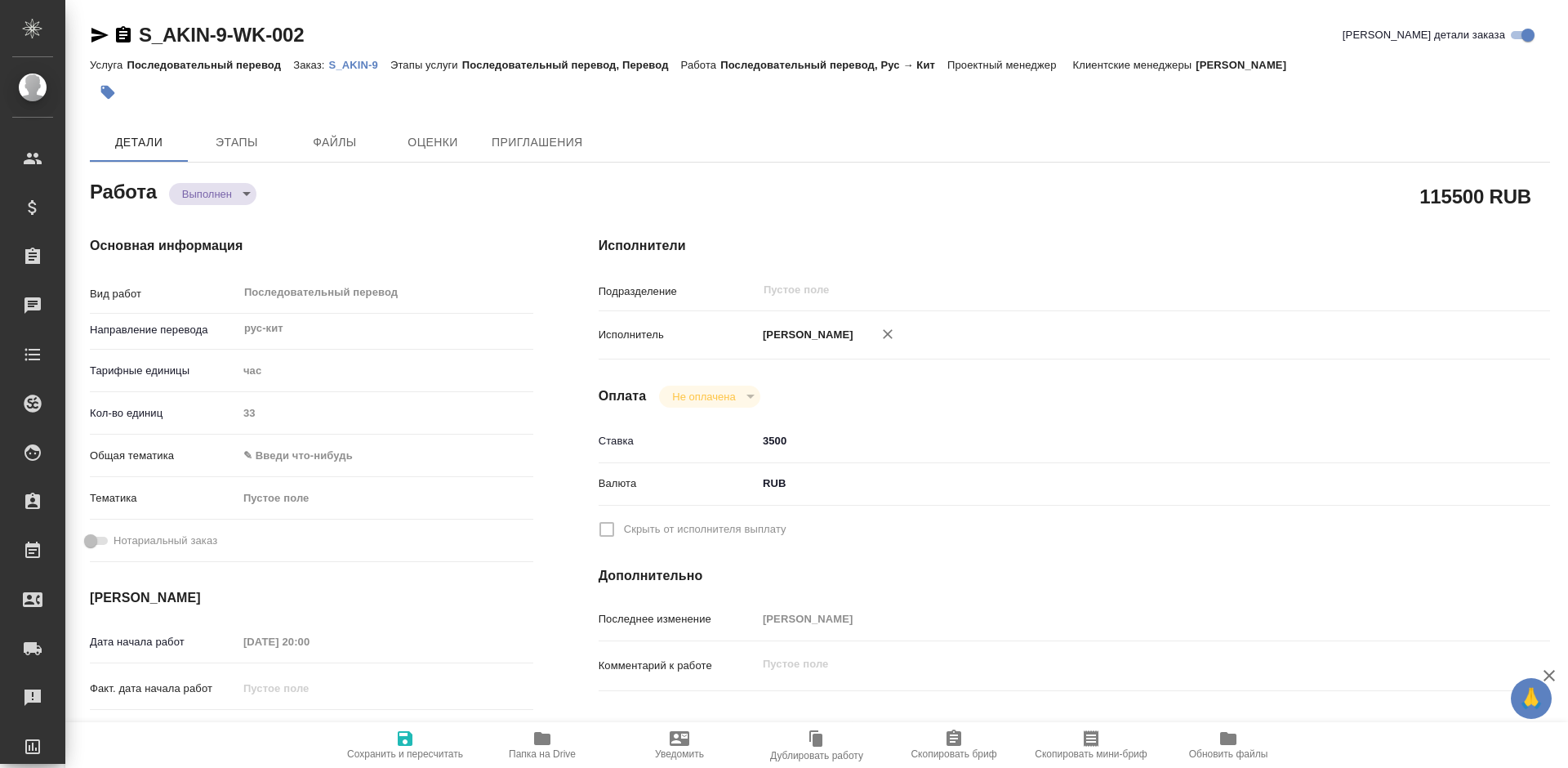
type textarea "x"
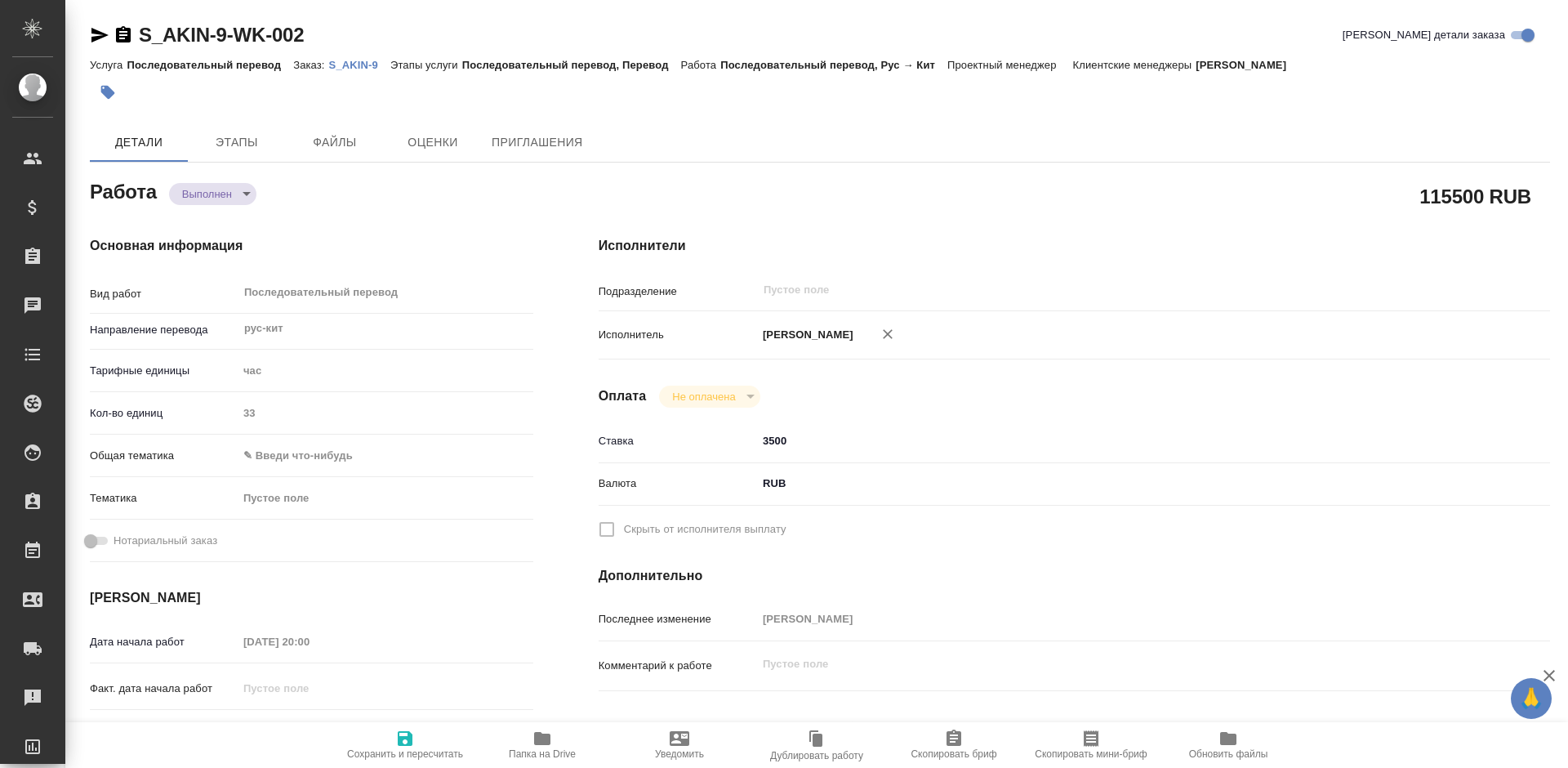
type textarea "x"
